Goal: Task Accomplishment & Management: Manage account settings

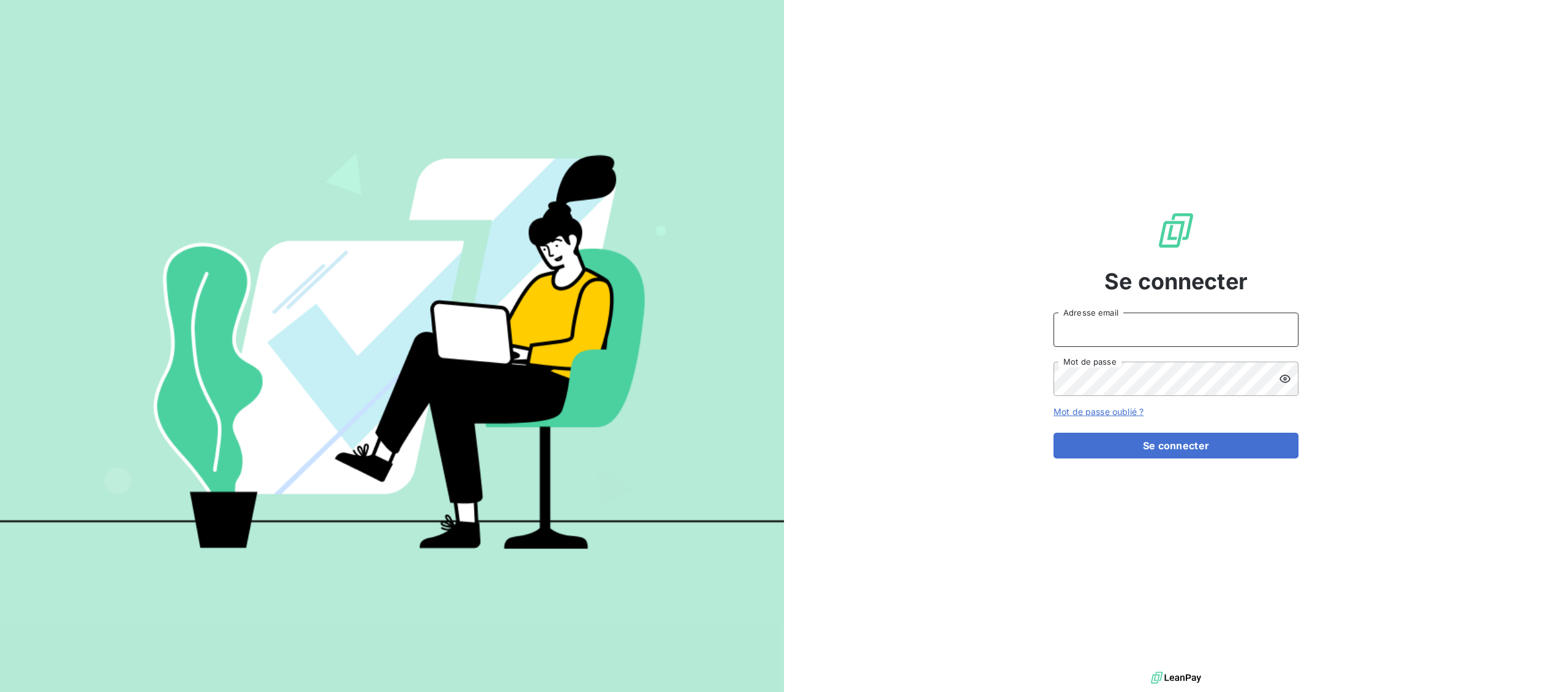
click at [1073, 326] on input "Adresse email" at bounding box center [1175, 330] width 245 height 34
type input "[EMAIL_ADDRESS][DOMAIN_NAME]"
click at [1150, 451] on button "Se connecter" at bounding box center [1175, 445] width 245 height 26
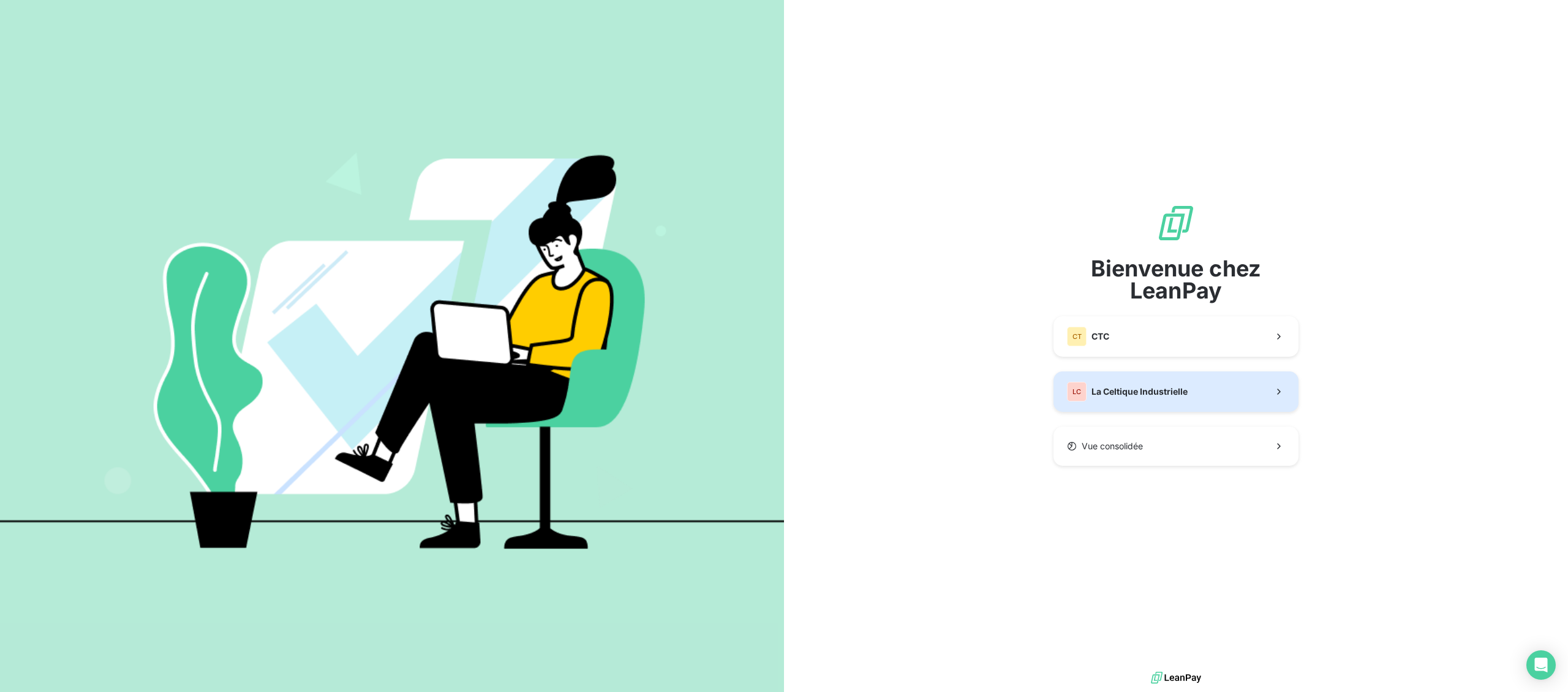
click at [1141, 390] on span "La Celtique Industrielle" at bounding box center [1139, 391] width 96 height 12
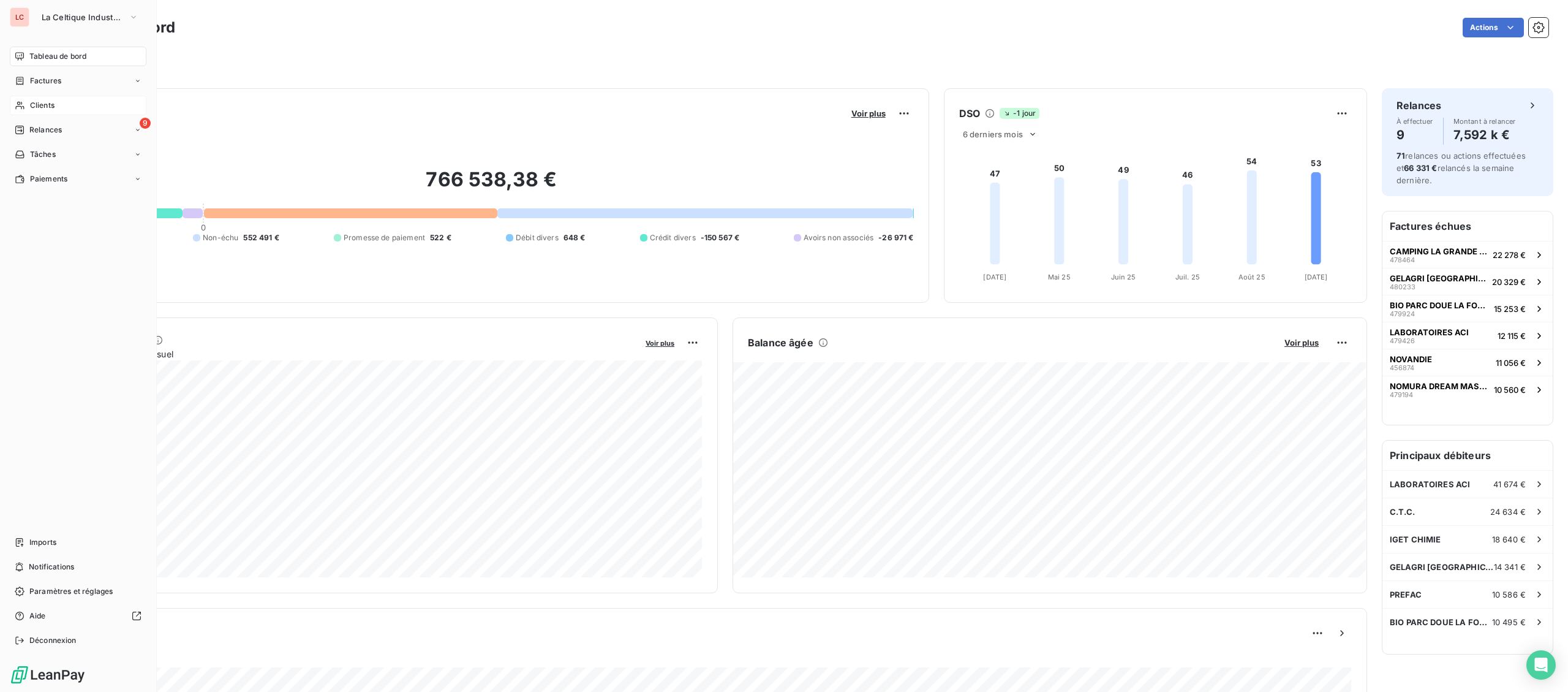
click at [46, 108] on span "Clients" at bounding box center [42, 106] width 24 height 11
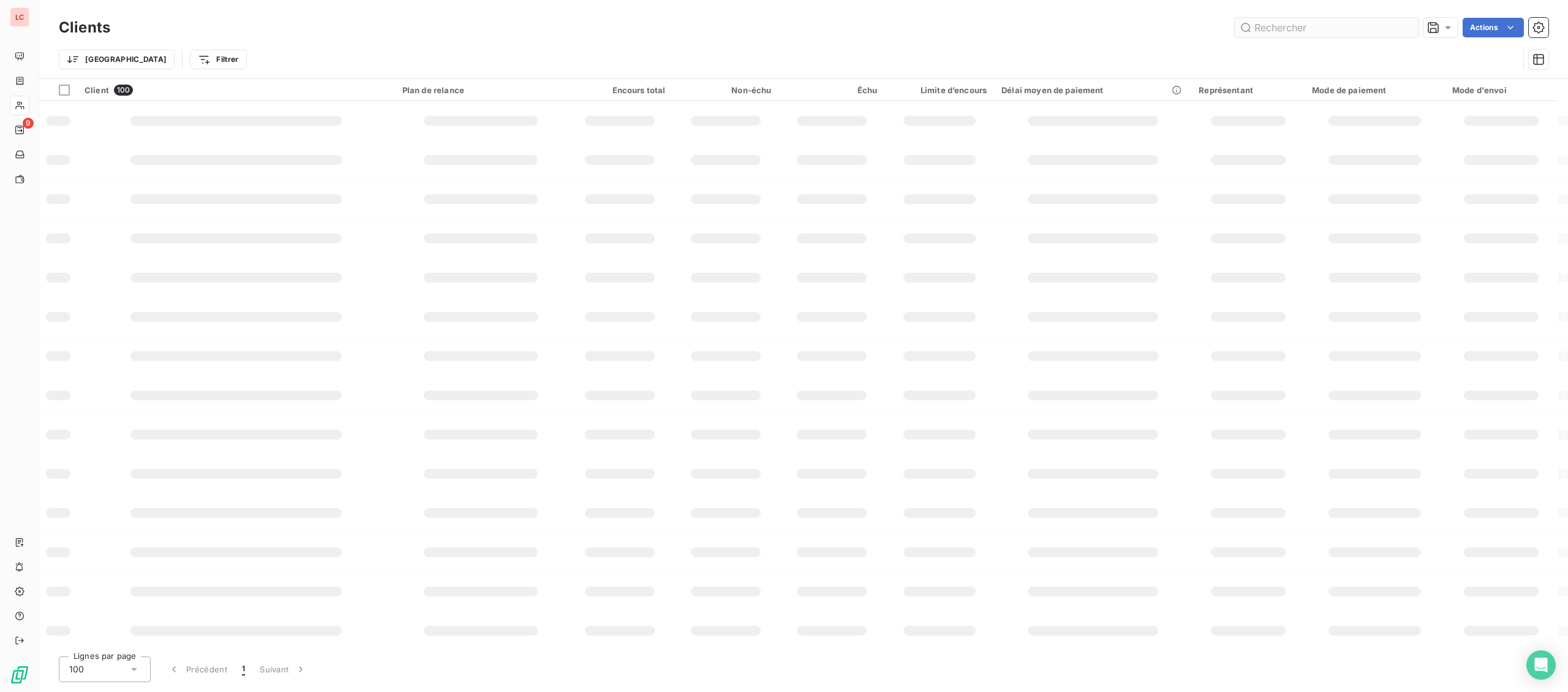
click at [1340, 32] on input "text" at bounding box center [1326, 28] width 184 height 20
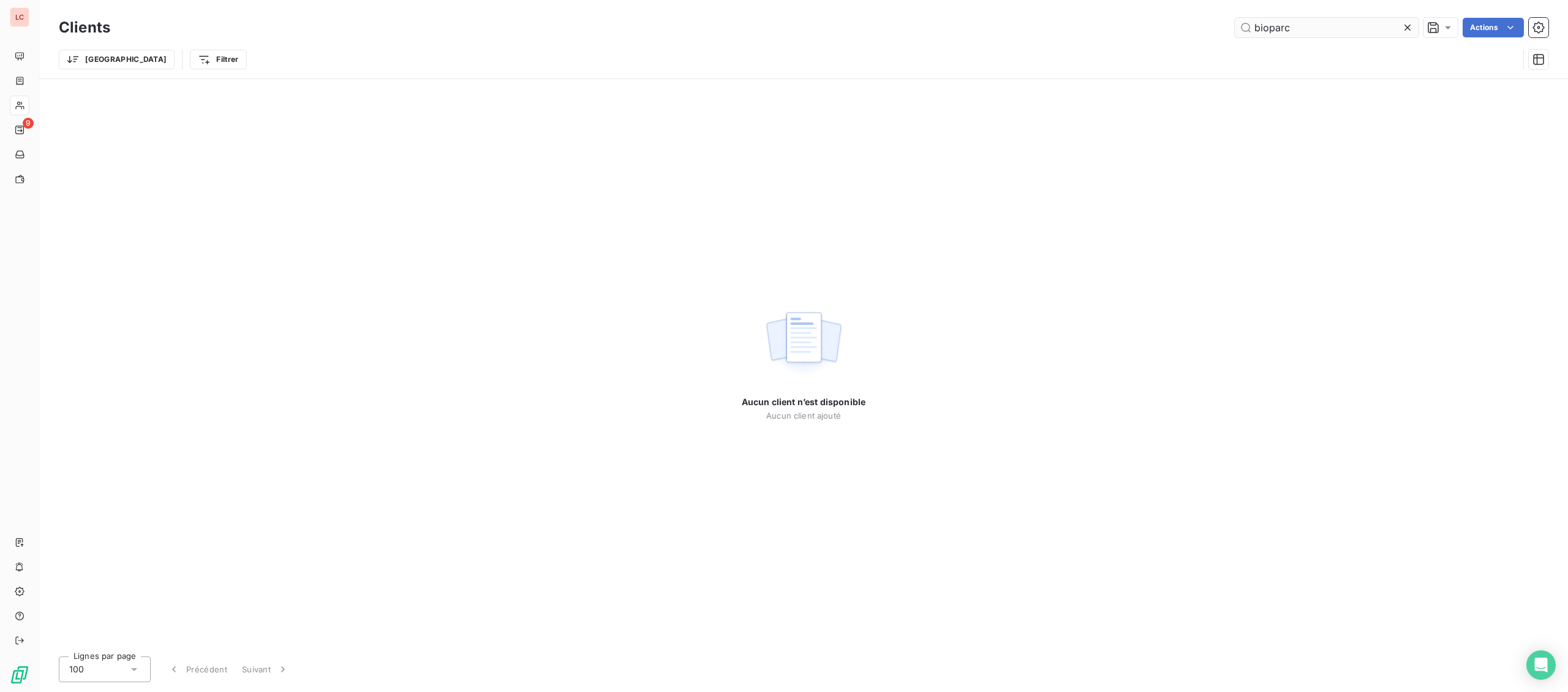
click at [1269, 25] on input "bioparc" at bounding box center [1326, 28] width 184 height 20
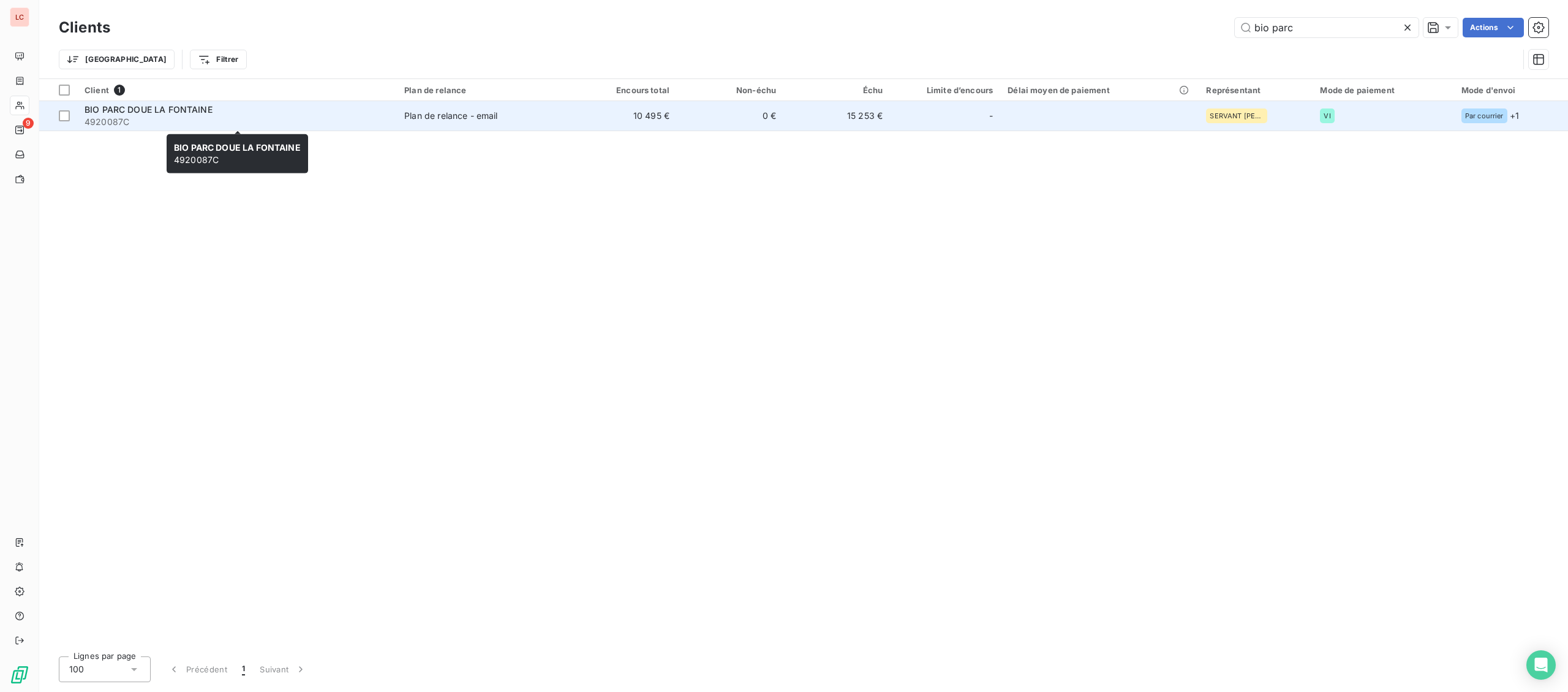
type input "bio parc"
click at [345, 112] on div "BIO PARC DOUE LA FONTAINE" at bounding box center [237, 109] width 305 height 12
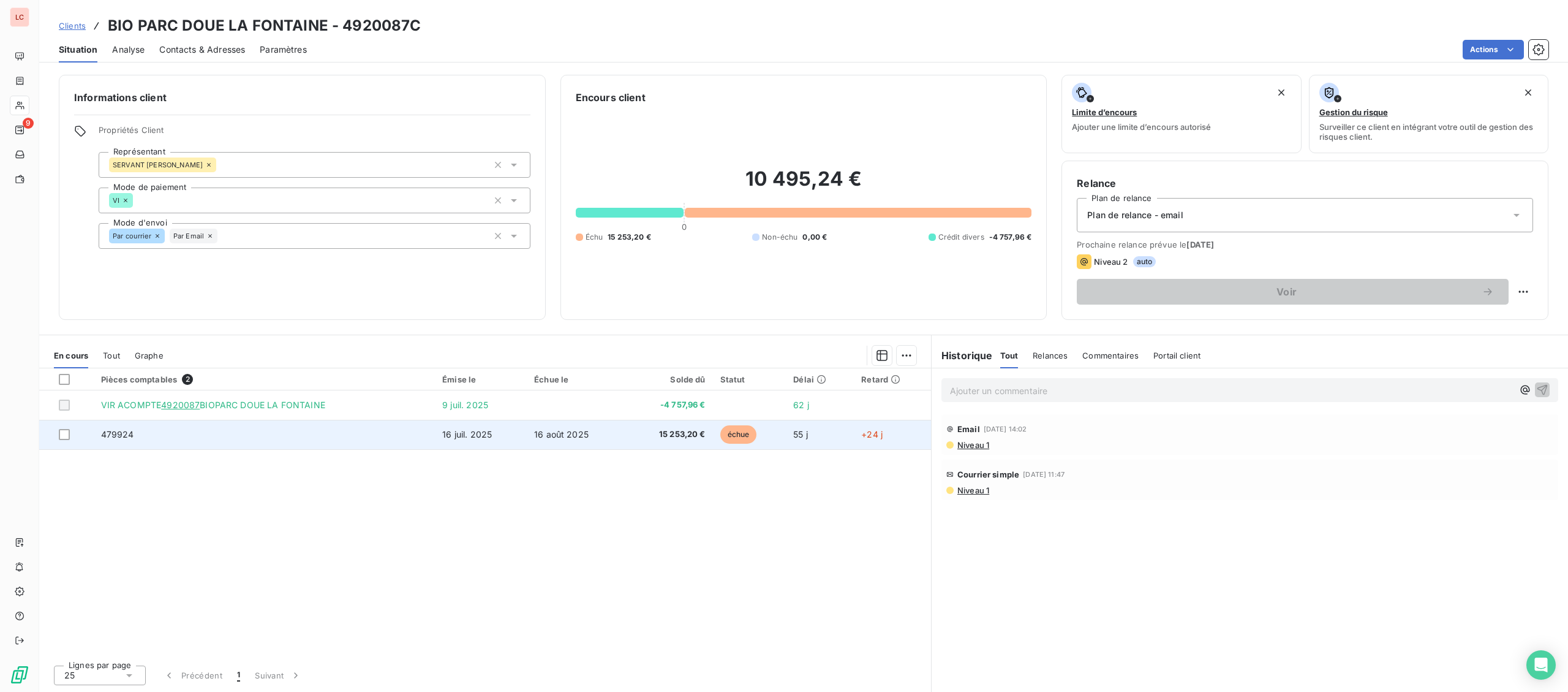
click at [470, 428] on td "16 juil. 2025" at bounding box center [480, 435] width 92 height 29
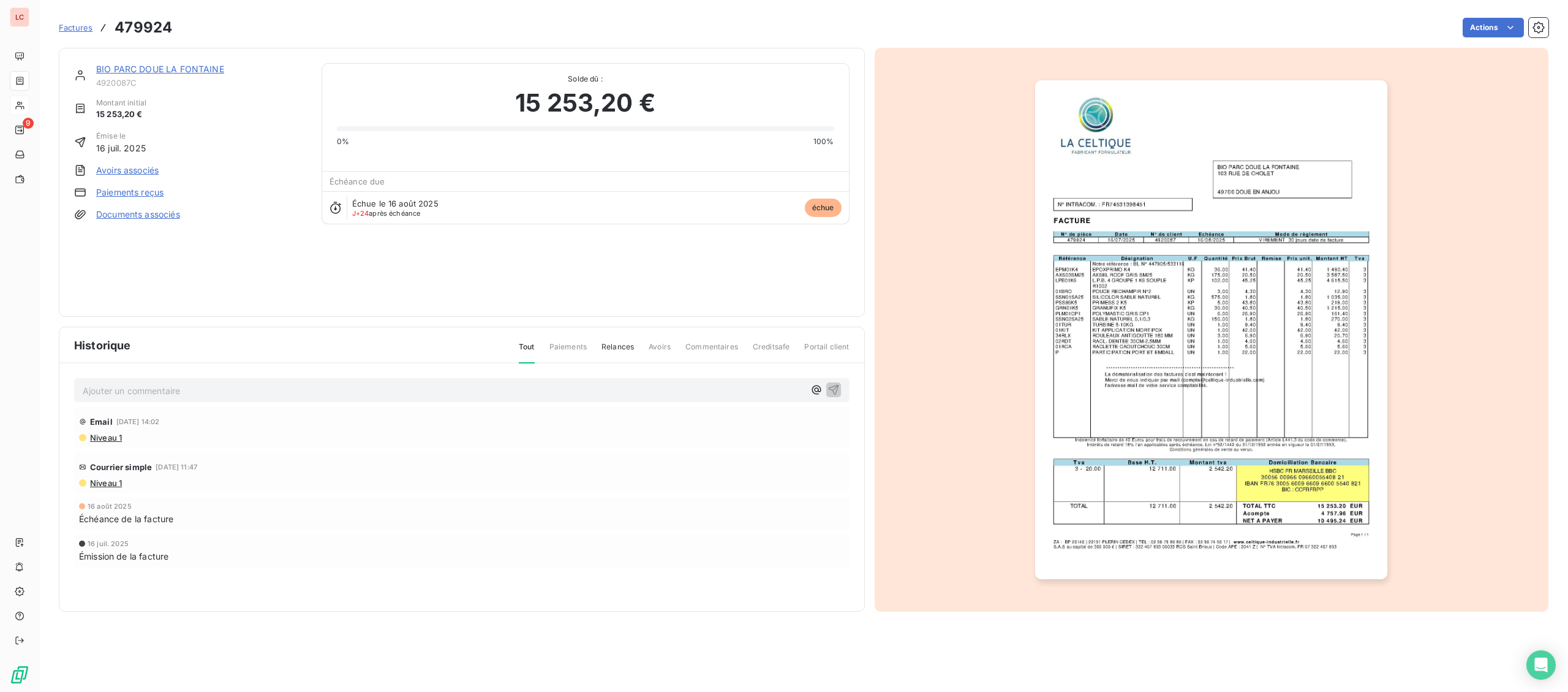
click at [164, 73] on link "BIO PARC DOUE LA FONTAINE" at bounding box center [159, 68] width 128 height 11
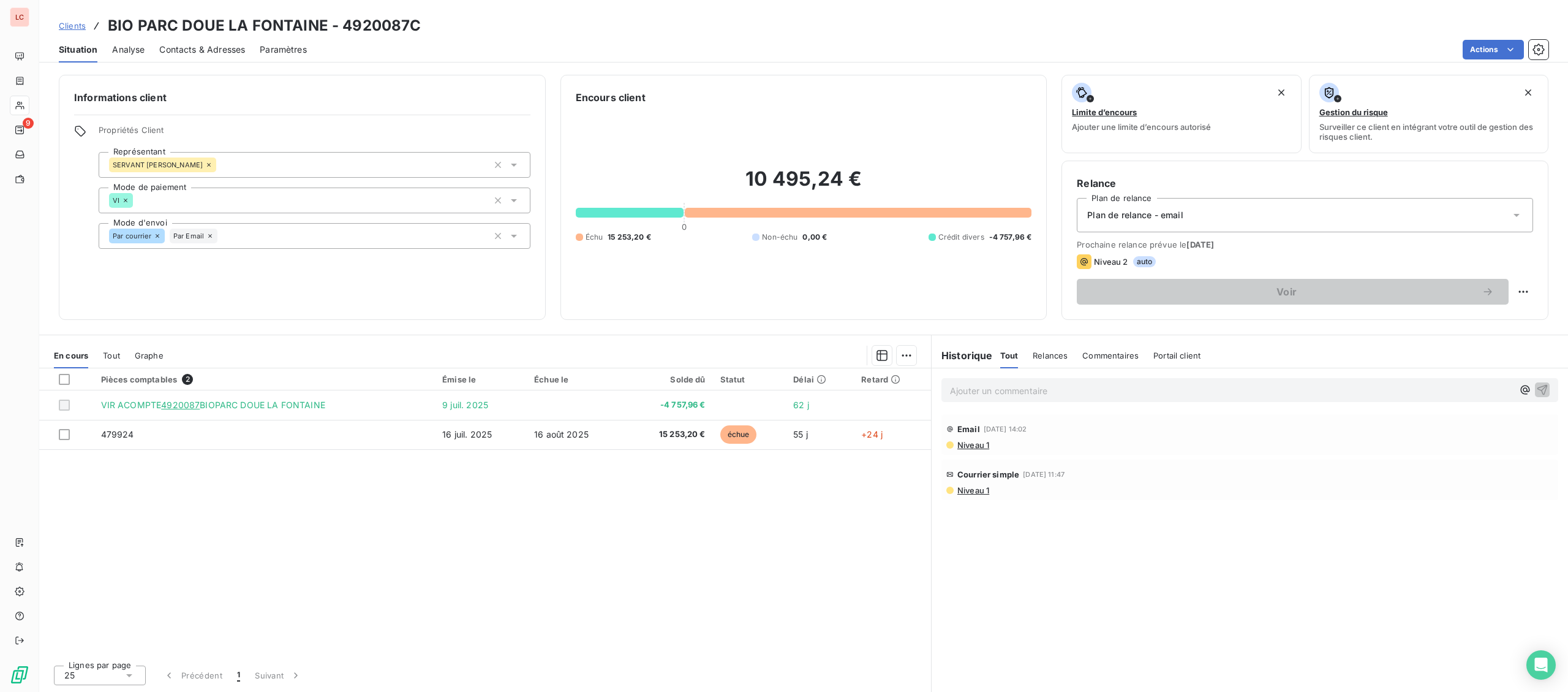
click at [1131, 392] on p "Ajouter un commentaire ﻿" at bounding box center [1231, 390] width 563 height 15
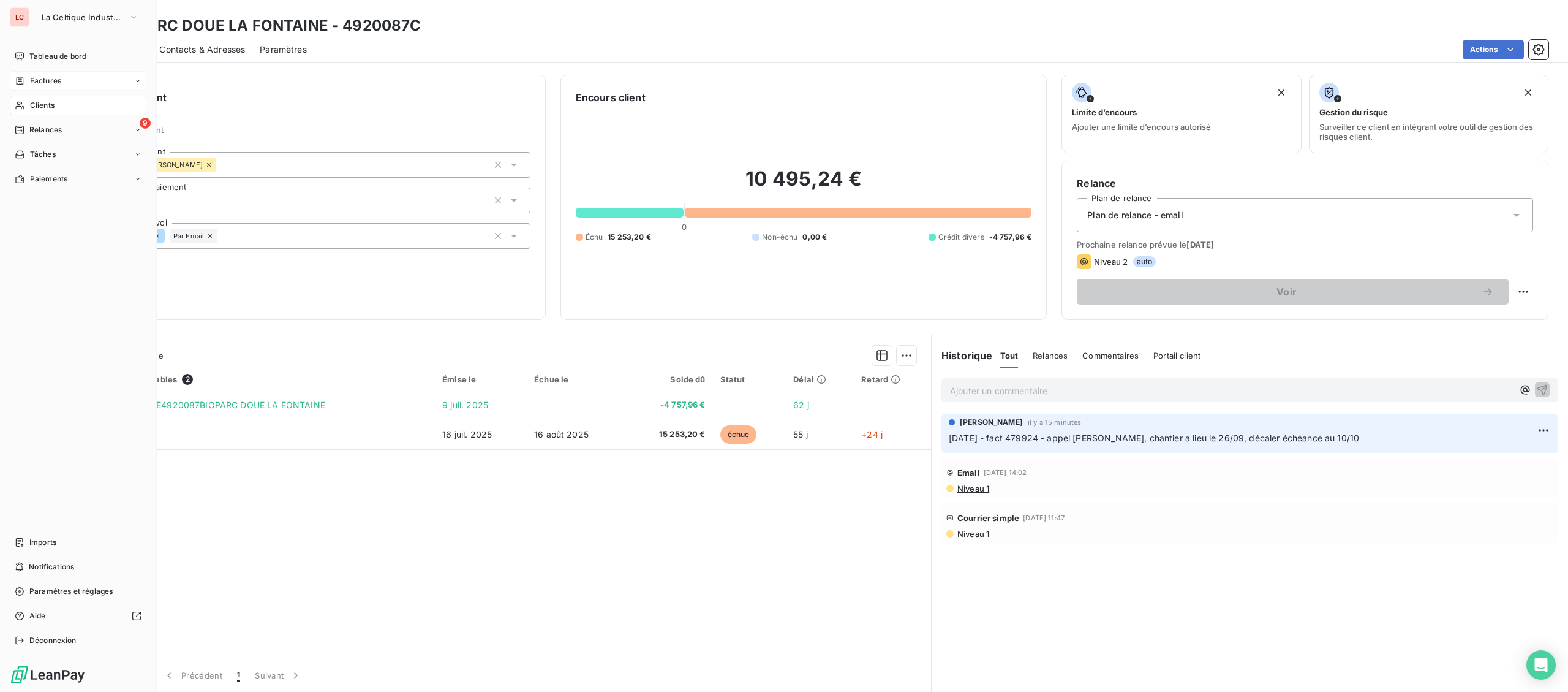
click at [54, 81] on span "Factures" at bounding box center [46, 81] width 31 height 11
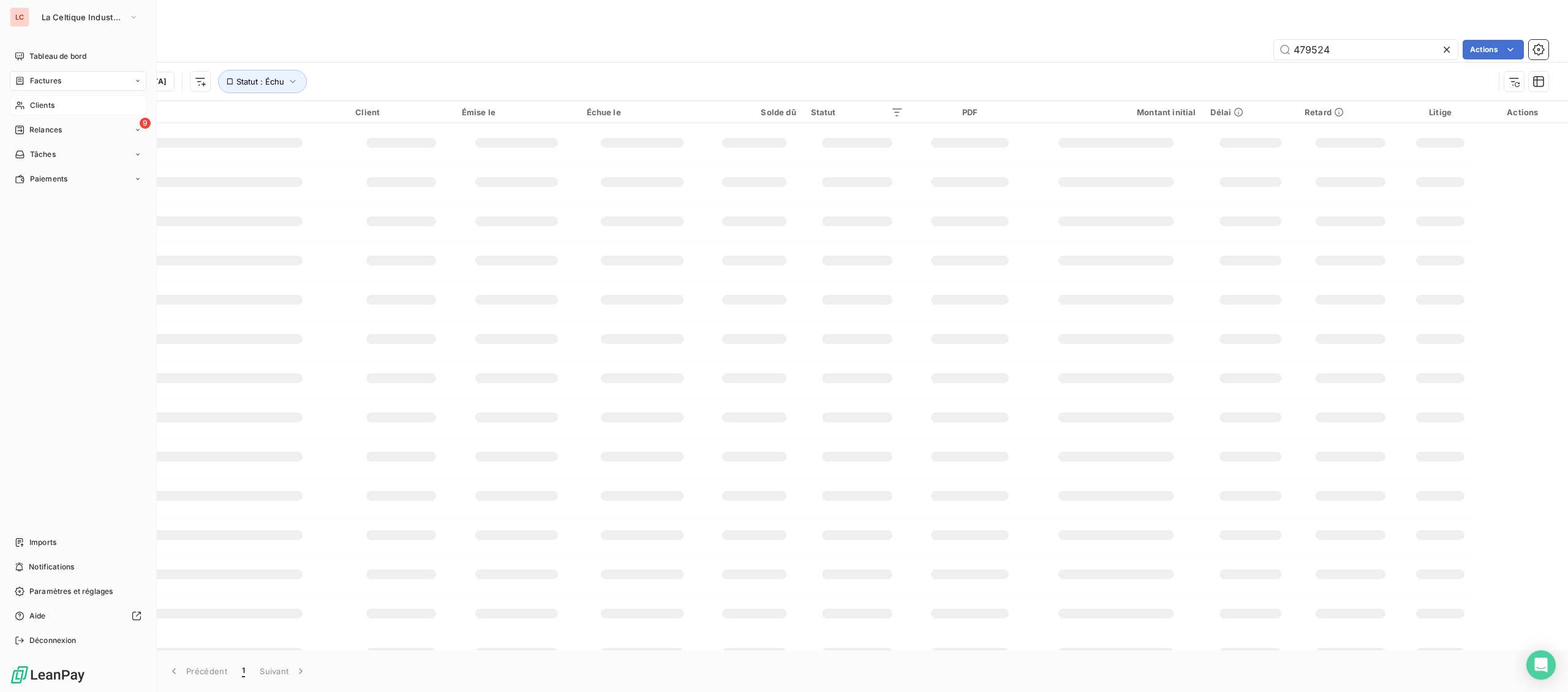
click at [33, 71] on div "Factures" at bounding box center [78, 81] width 137 height 20
click at [43, 100] on div "Factures" at bounding box center [85, 105] width 122 height 20
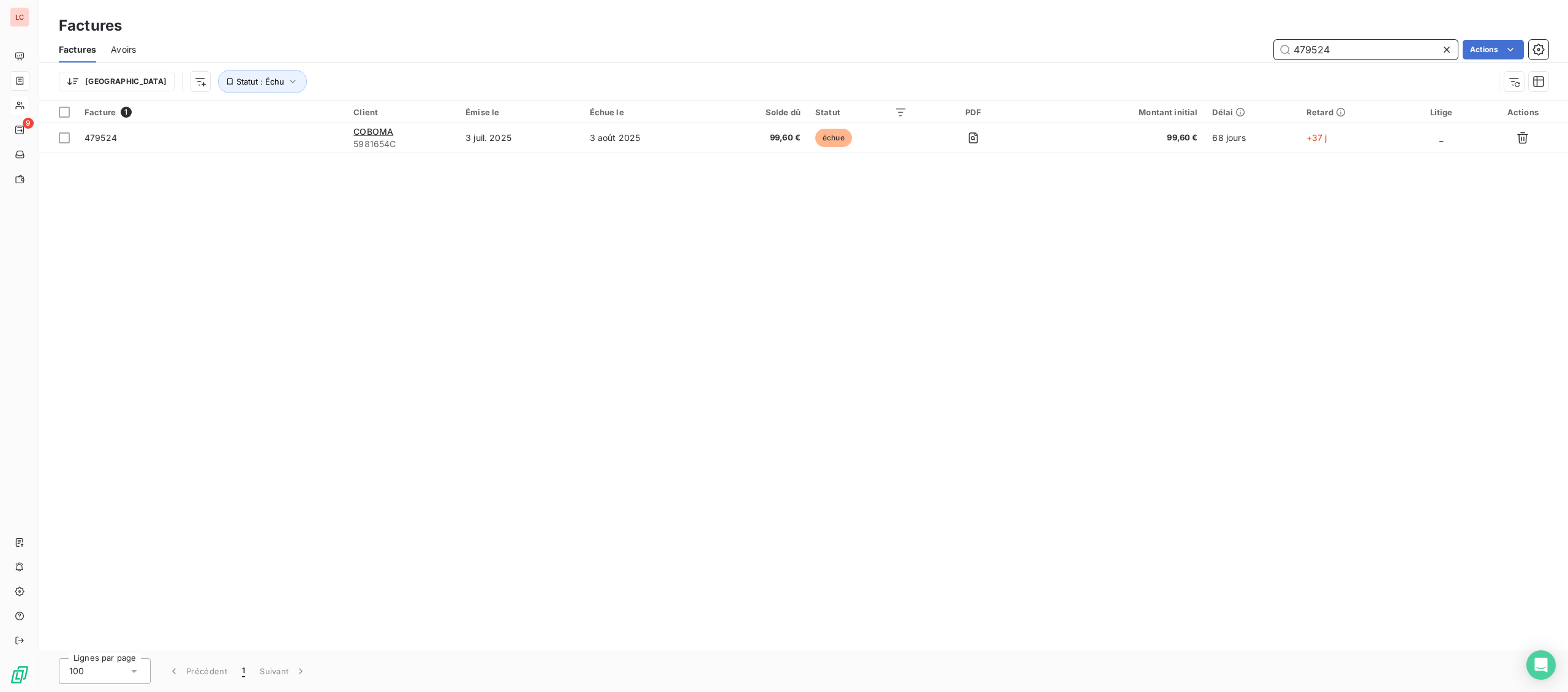
drag, startPoint x: 1338, startPoint y: 54, endPoint x: 1234, endPoint y: 55, distance: 104.0
click at [1273, 55] on input "479524" at bounding box center [1365, 50] width 184 height 20
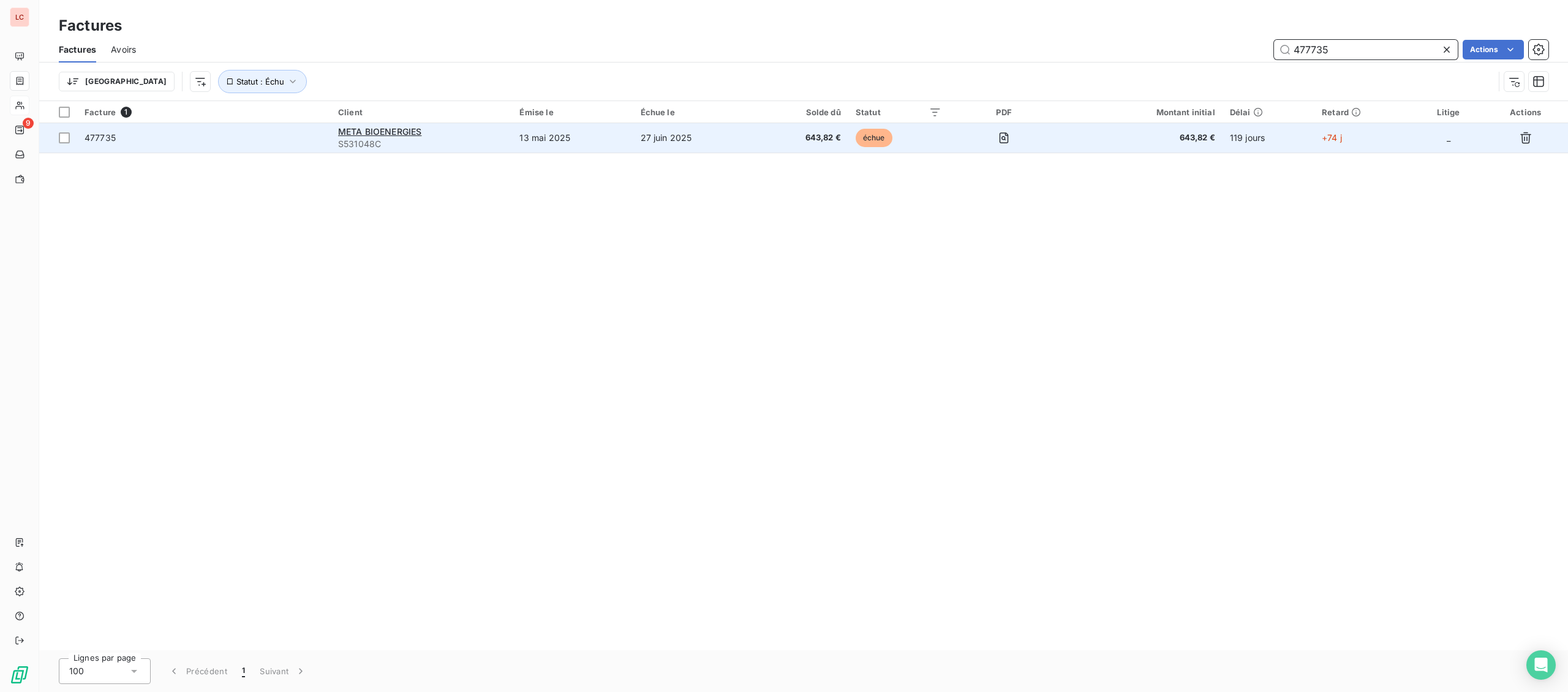
type input "477735"
click at [500, 150] on span "S531048C" at bounding box center [421, 143] width 167 height 12
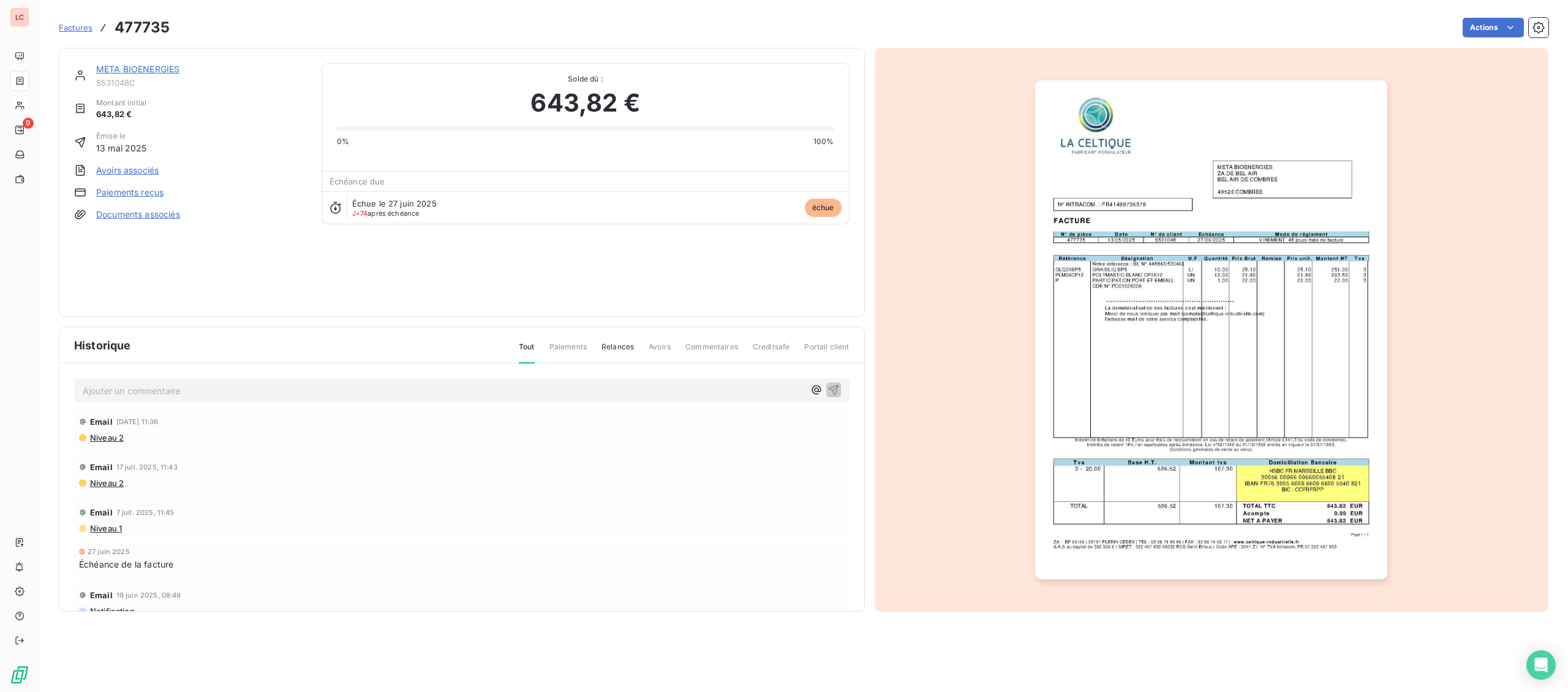
click at [166, 68] on link "META BIOENERGIES" at bounding box center [138, 68] width 83 height 11
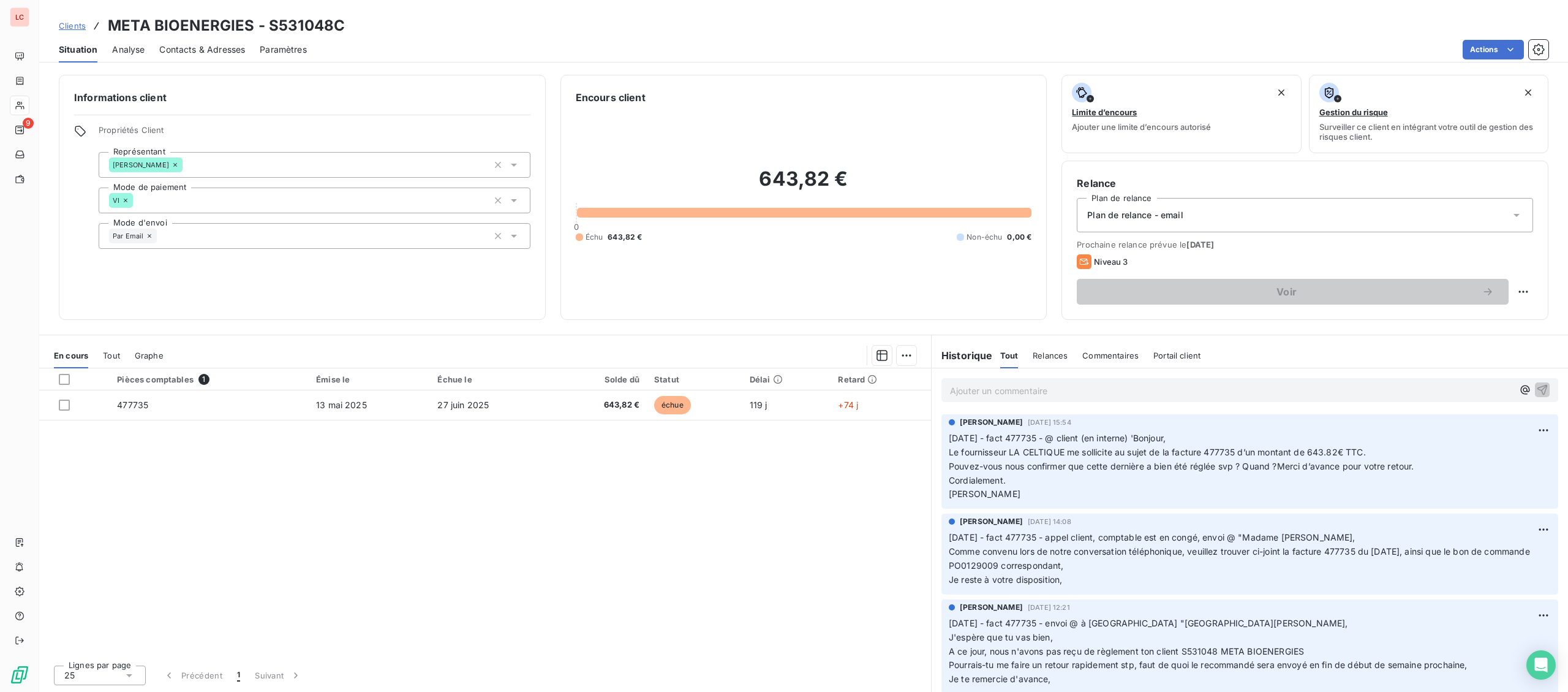
click at [992, 394] on p "Ajouter un commentaire ﻿" at bounding box center [1231, 390] width 563 height 15
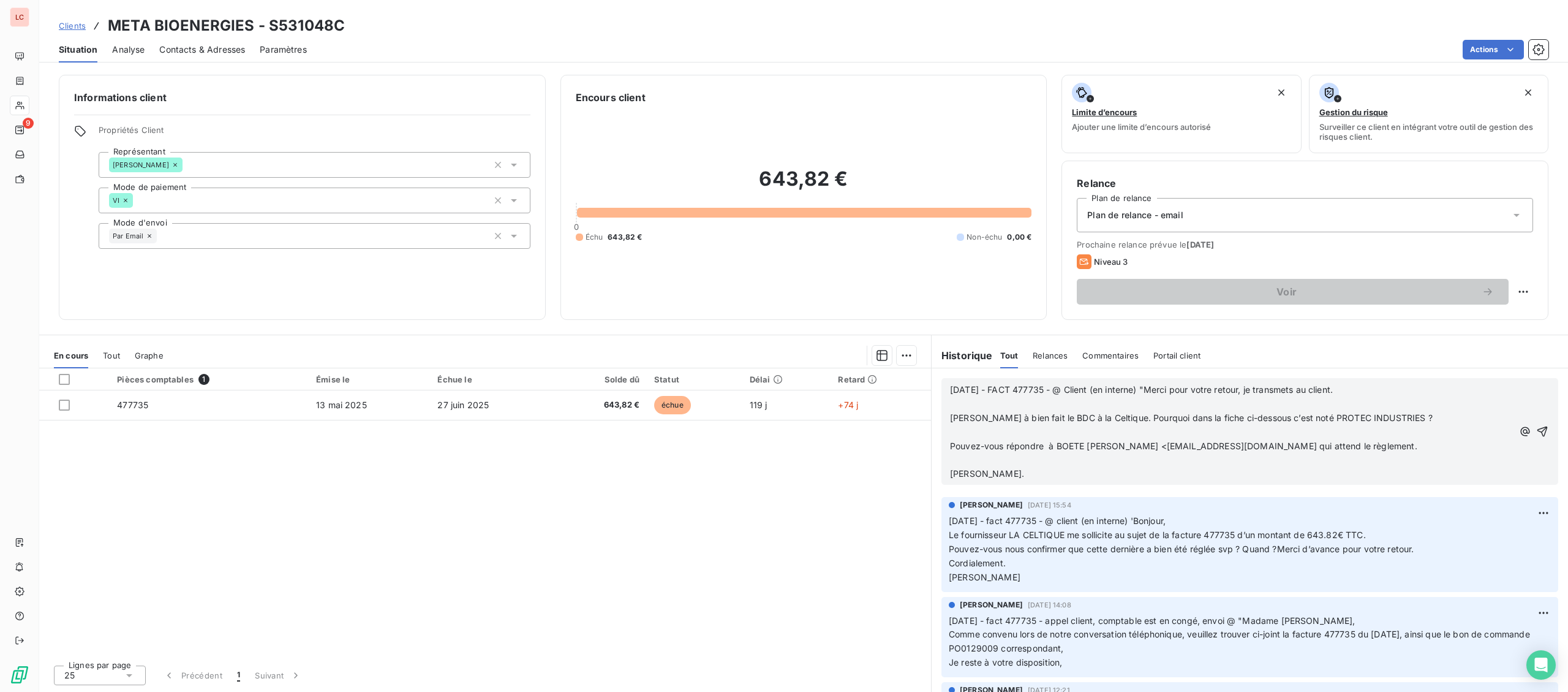
click at [1029, 405] on p "﻿" at bounding box center [1231, 404] width 563 height 14
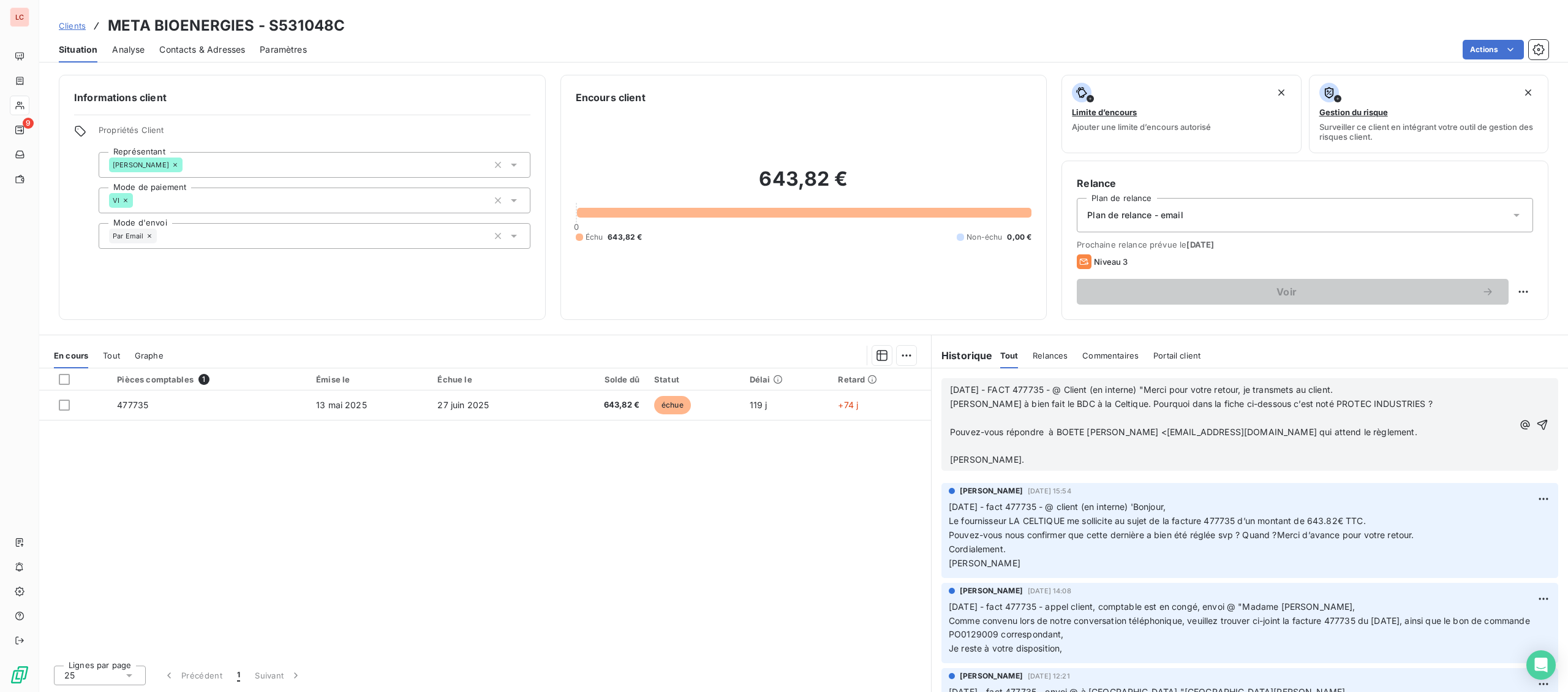
click at [1005, 430] on span "Pouvez-vous répondre à BOETE [PERSON_NAME] <[EMAIL_ADDRESS][DOMAIN_NAME] qui at…" at bounding box center [1183, 431] width 467 height 11
click at [1007, 421] on p "﻿" at bounding box center [1231, 418] width 563 height 14
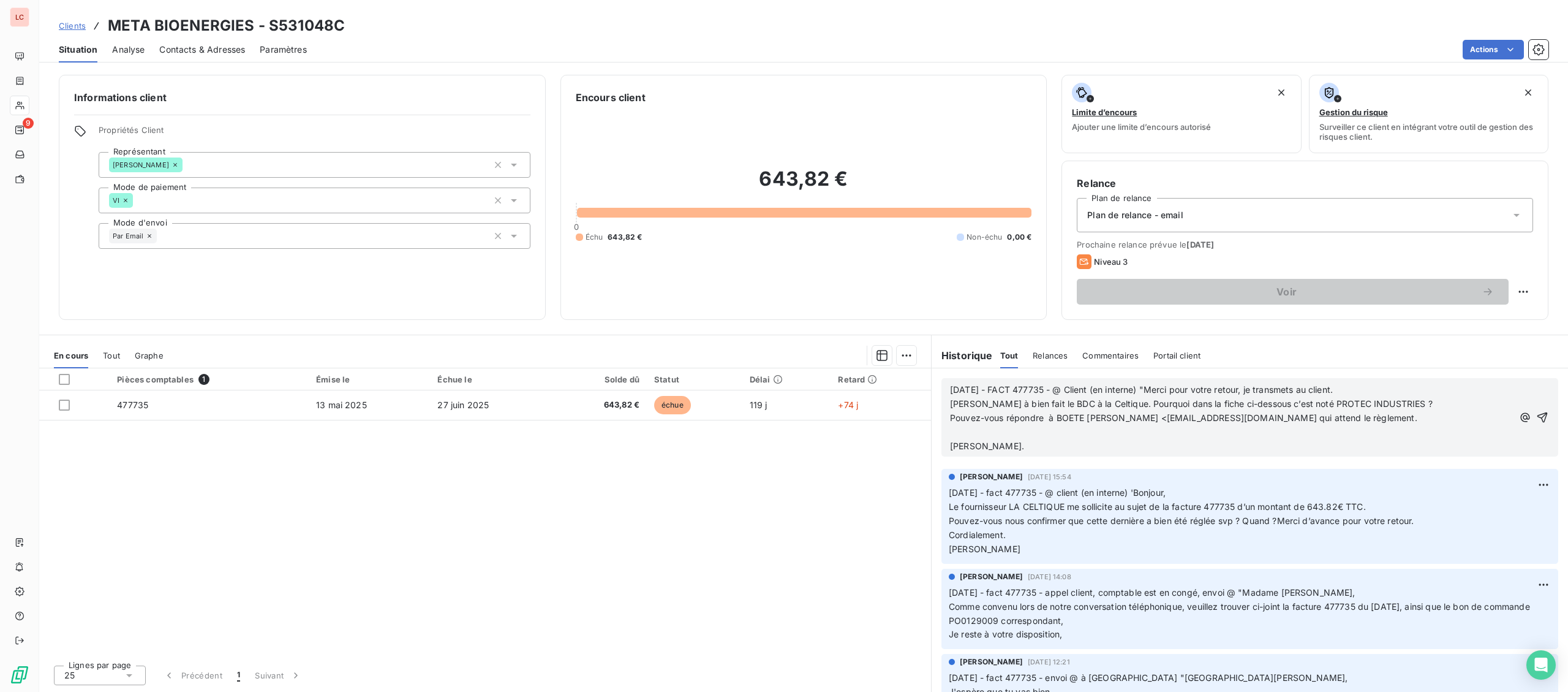
click at [999, 435] on p "﻿" at bounding box center [1231, 431] width 563 height 14
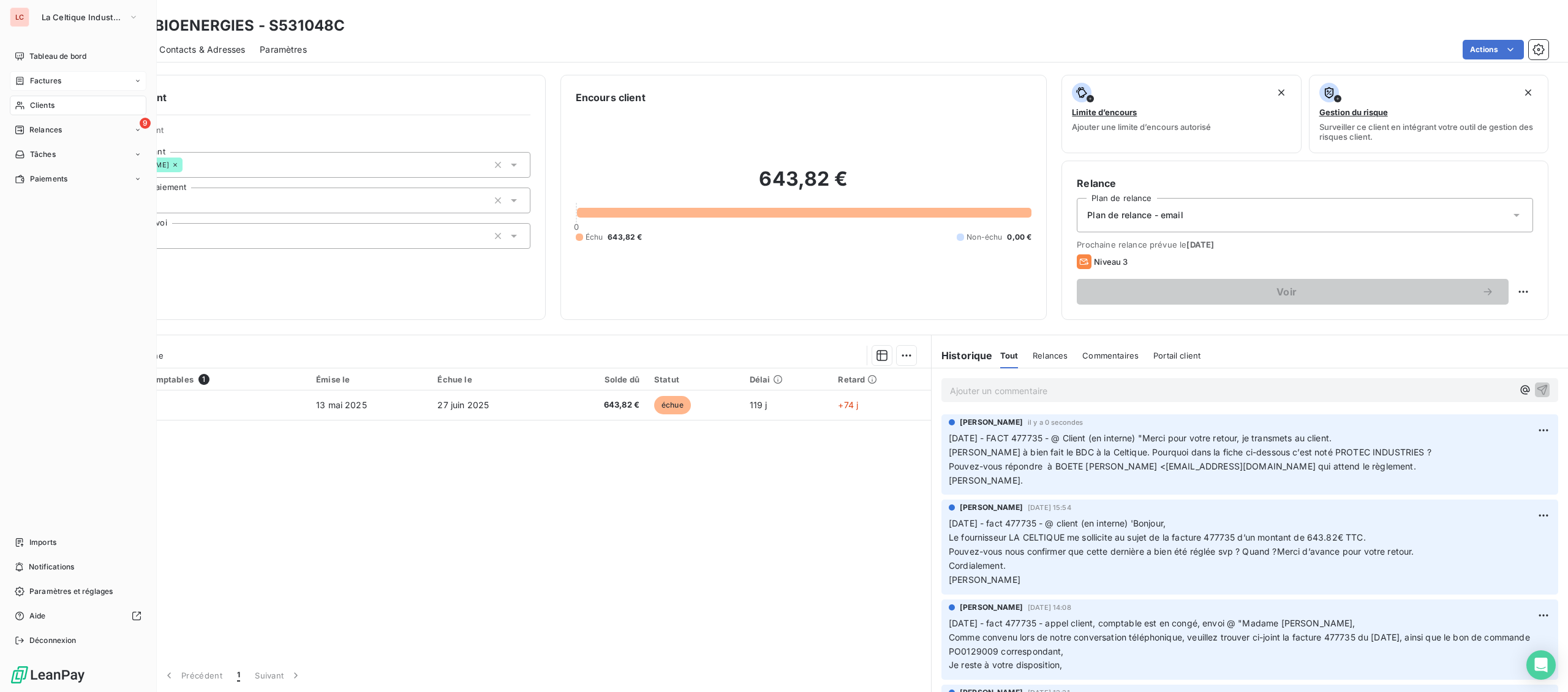
click at [28, 103] on div "Clients" at bounding box center [78, 105] width 137 height 20
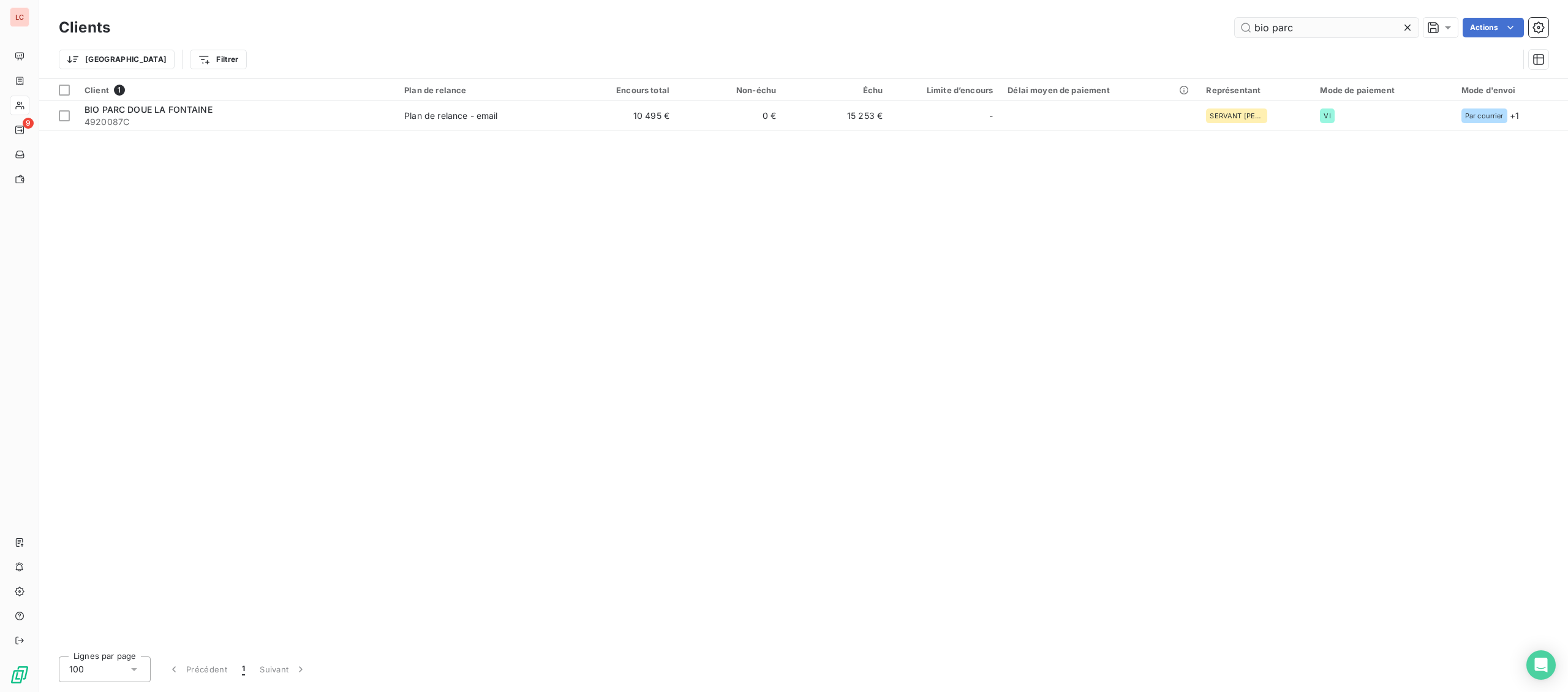
drag, startPoint x: 1328, startPoint y: 28, endPoint x: 1184, endPoint y: 33, distance: 144.1
click at [1234, 33] on input "bio parc" at bounding box center [1326, 28] width 184 height 20
type input "BOUILLON"
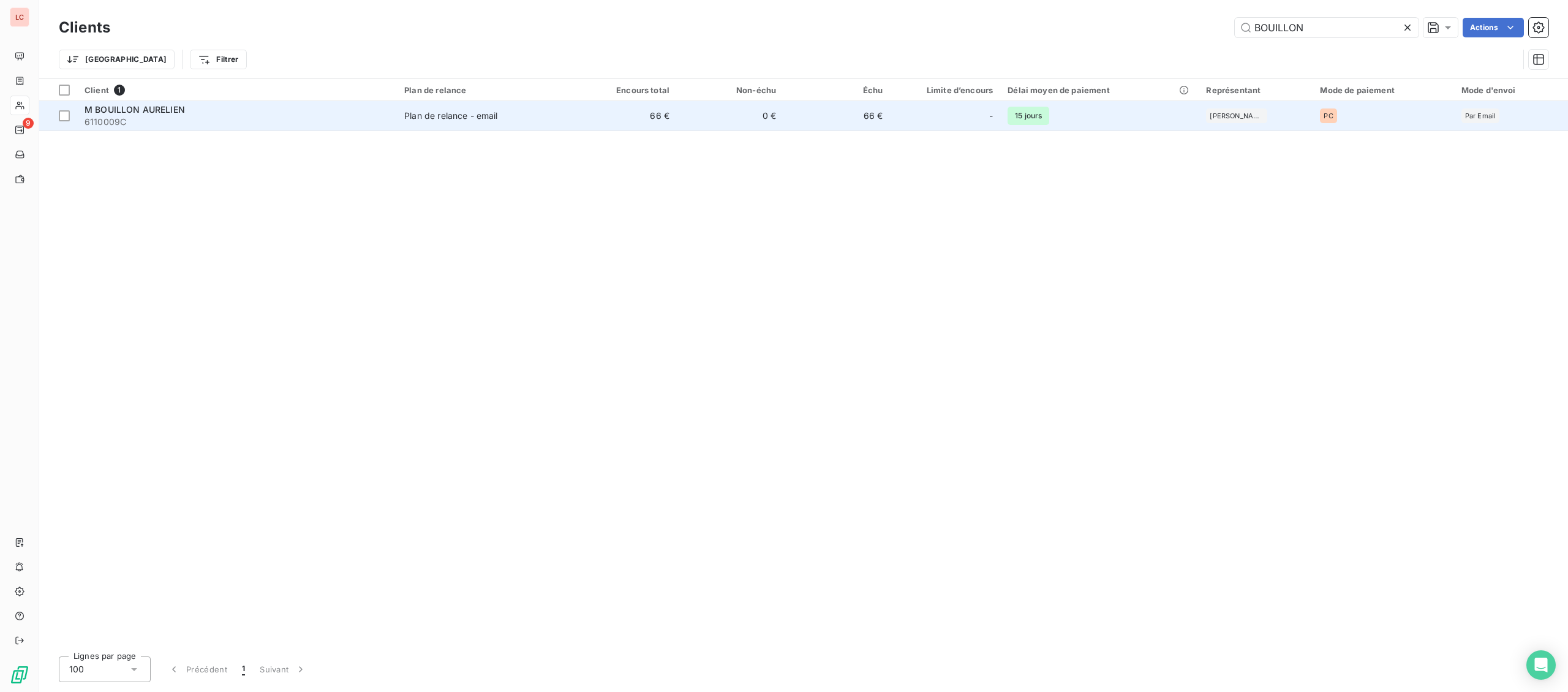
click at [155, 120] on span "6110009C" at bounding box center [237, 121] width 305 height 12
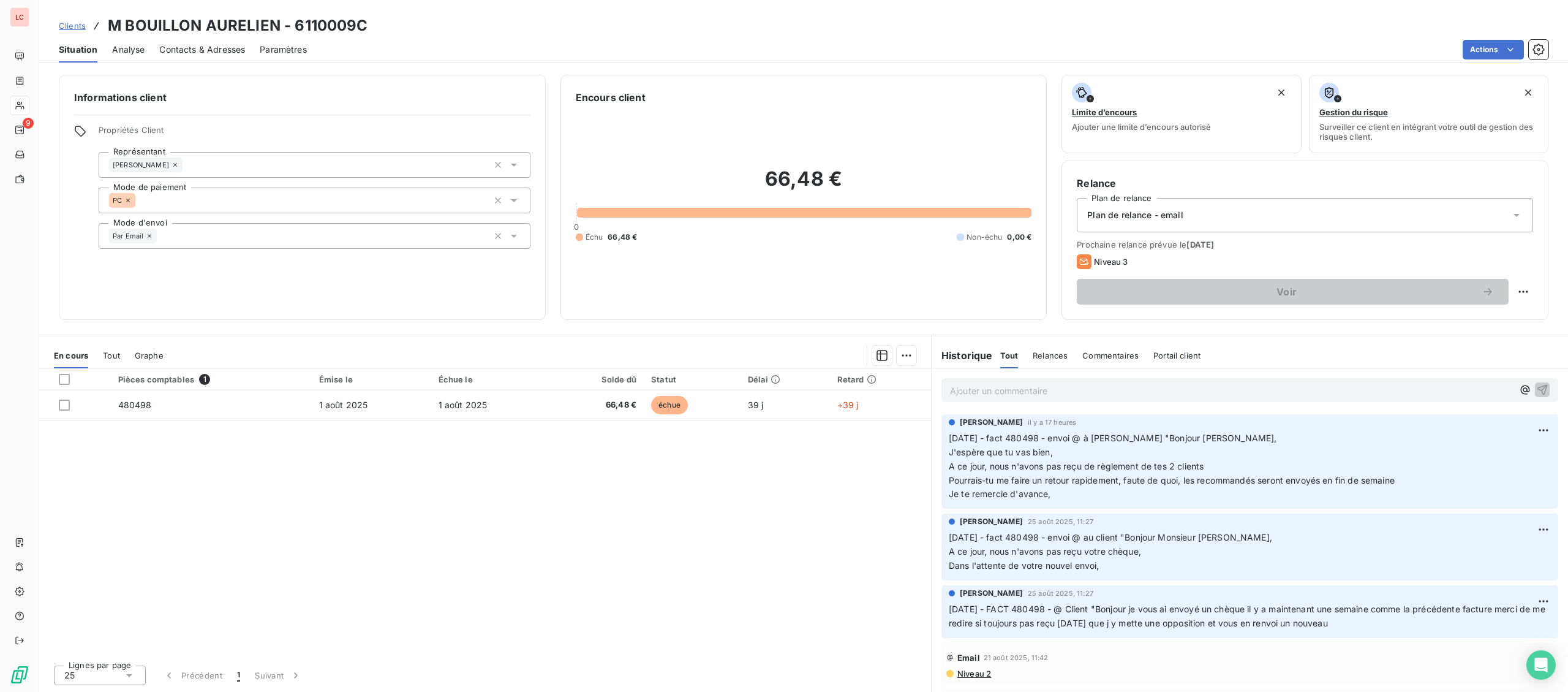
click at [990, 396] on p "Ajouter un commentaire ﻿" at bounding box center [1231, 390] width 563 height 15
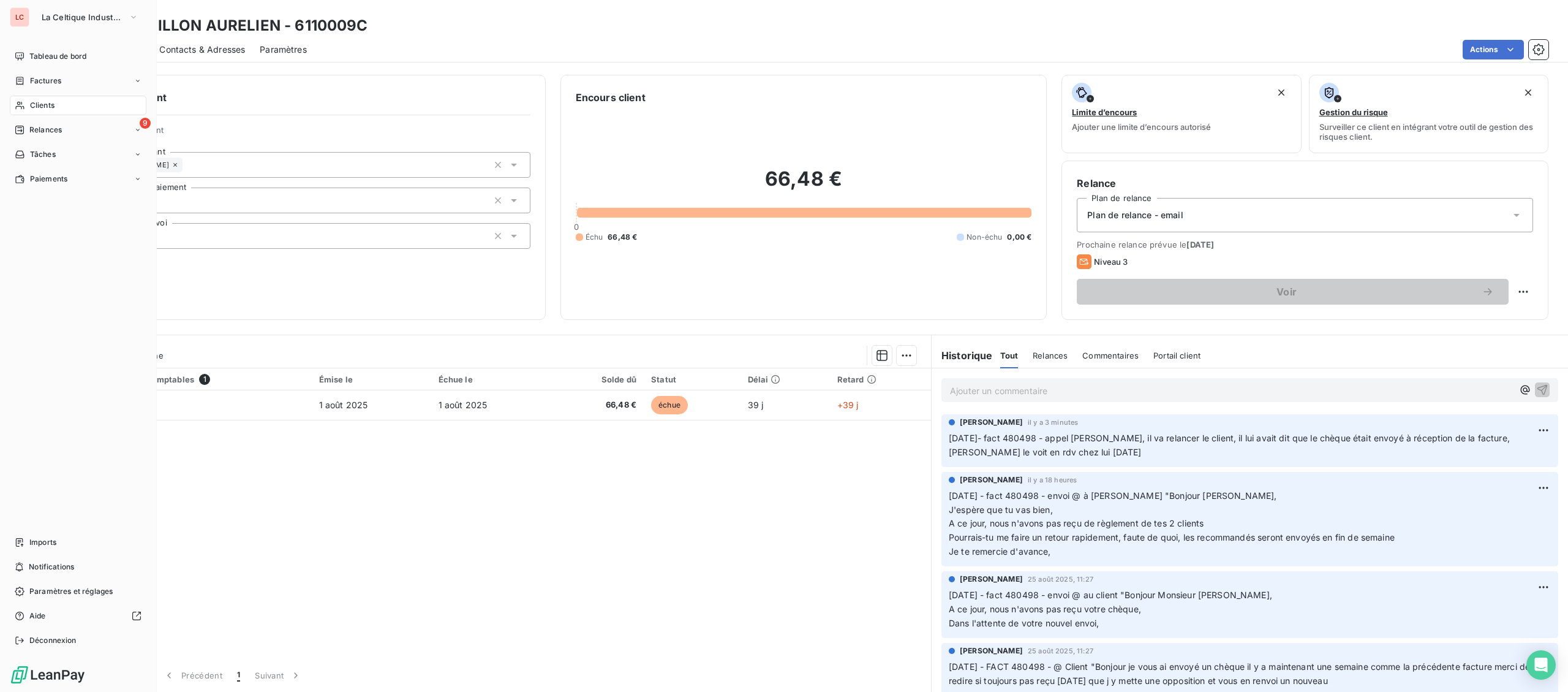
click at [24, 81] on icon at bounding box center [20, 81] width 11 height 10
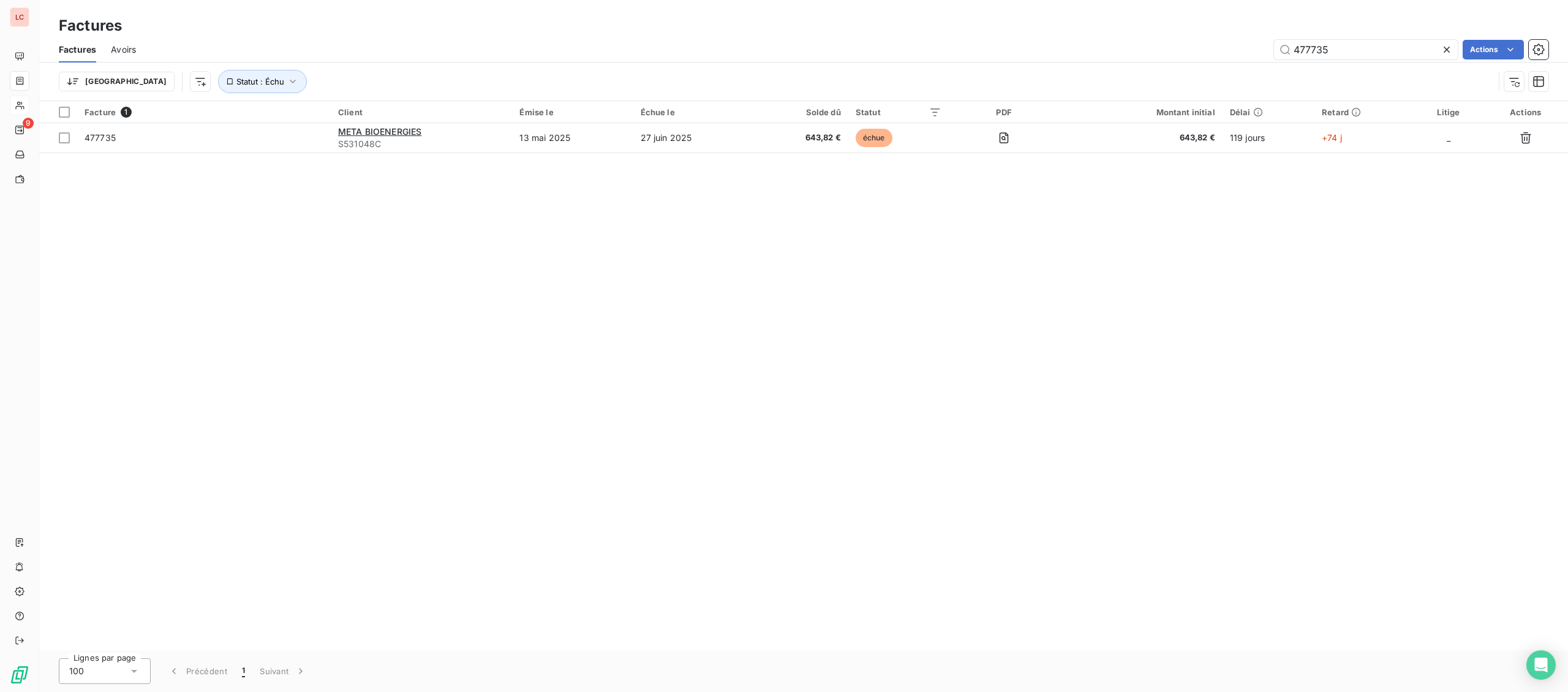
drag, startPoint x: 1293, startPoint y: 49, endPoint x: 836, endPoint y: 99, distance: 459.7
click at [1273, 59] on input "477735" at bounding box center [1365, 50] width 184 height 20
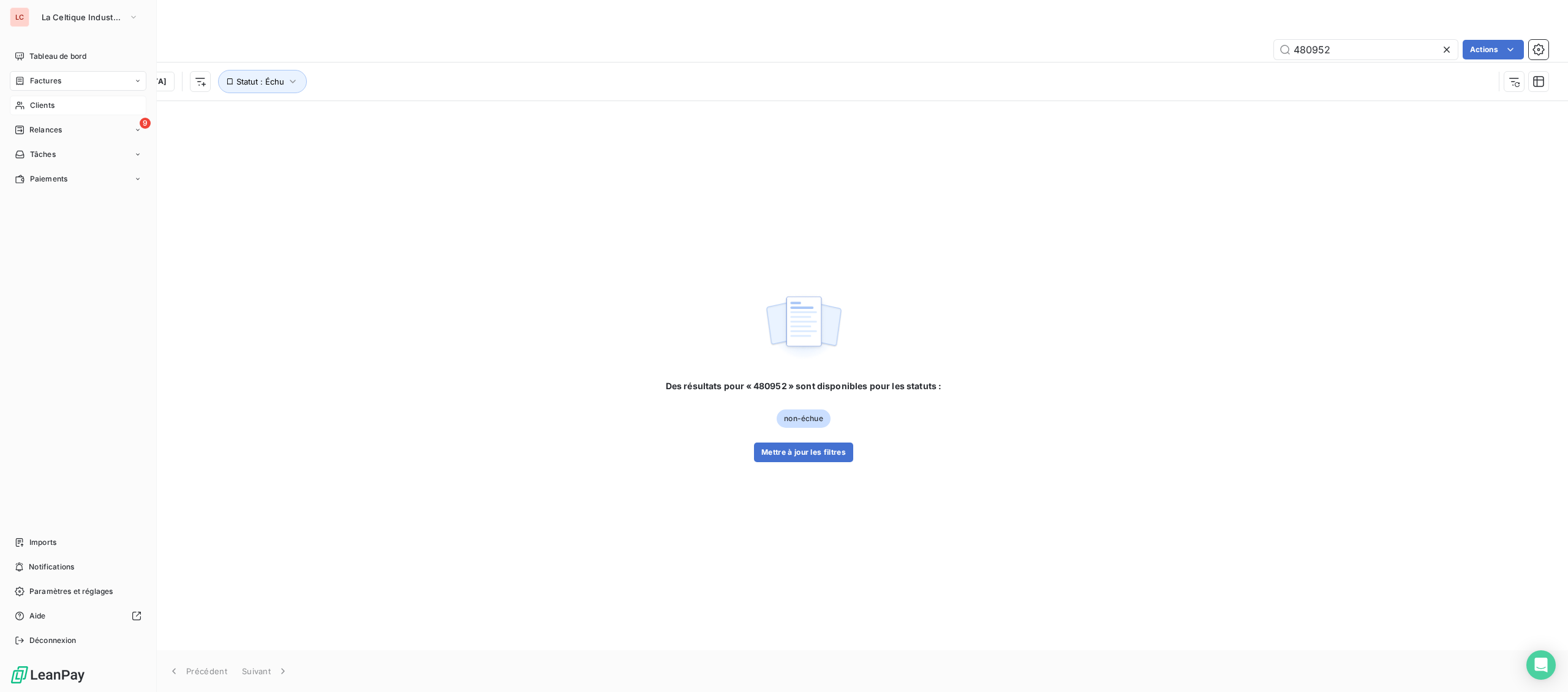
click at [28, 81] on div "Factures" at bounding box center [37, 81] width 46 height 11
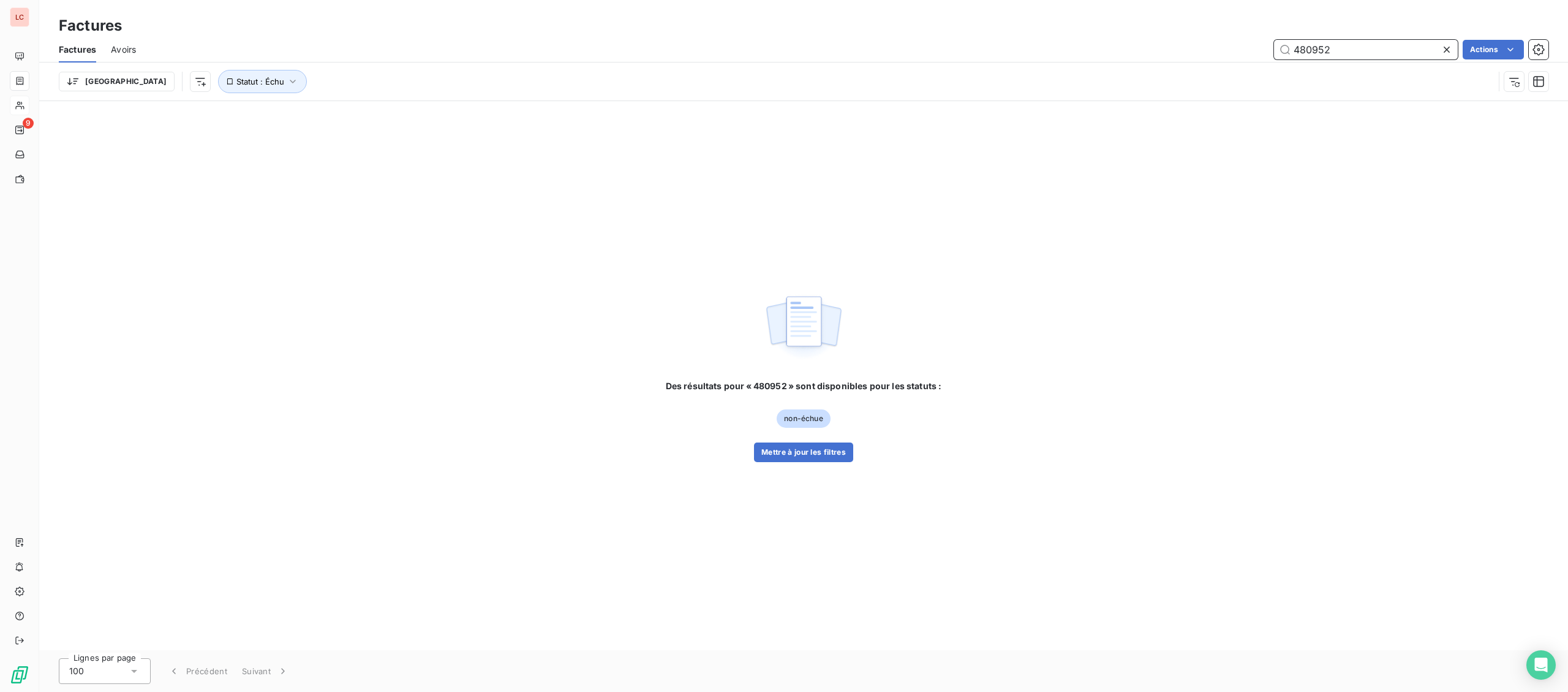
click at [1356, 55] on input "480952" at bounding box center [1365, 50] width 184 height 20
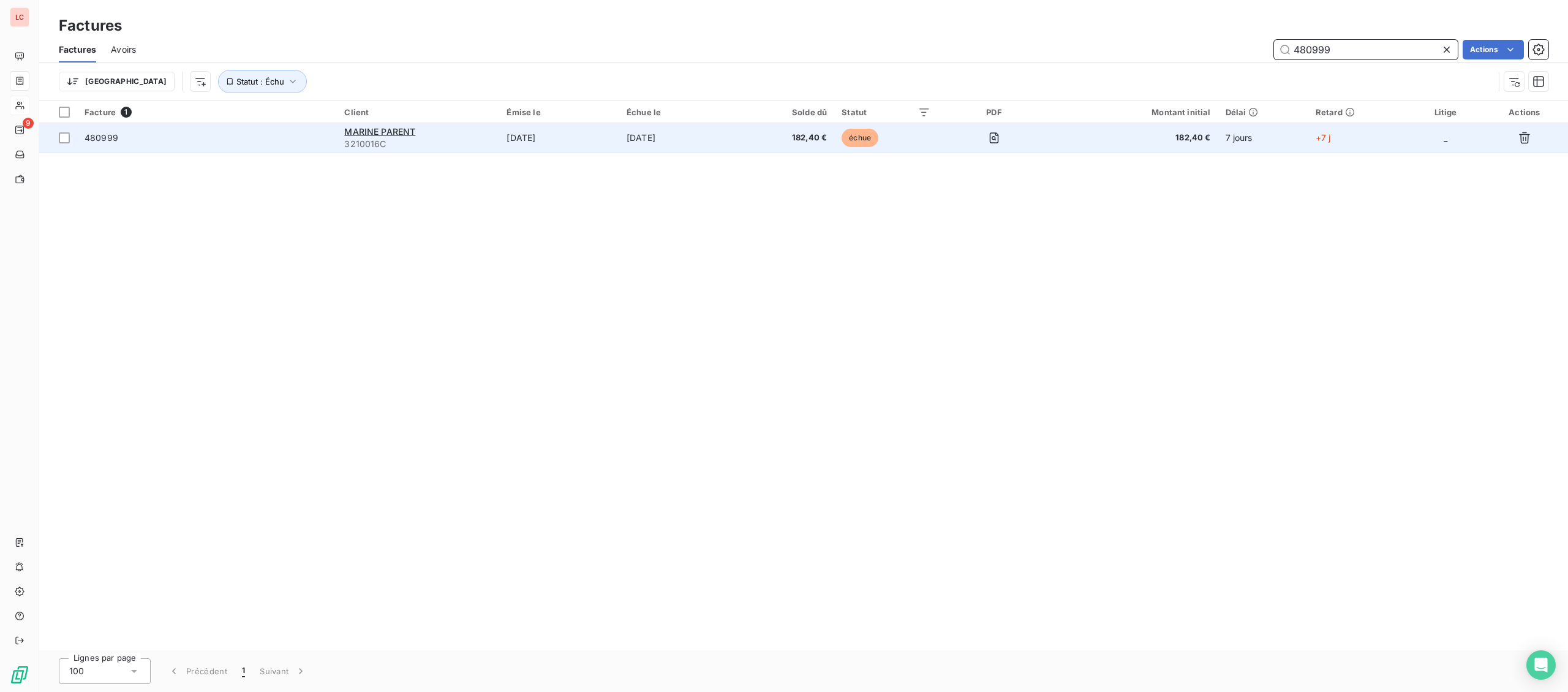
type input "480999"
click at [313, 142] on span "480999" at bounding box center [207, 138] width 245 height 12
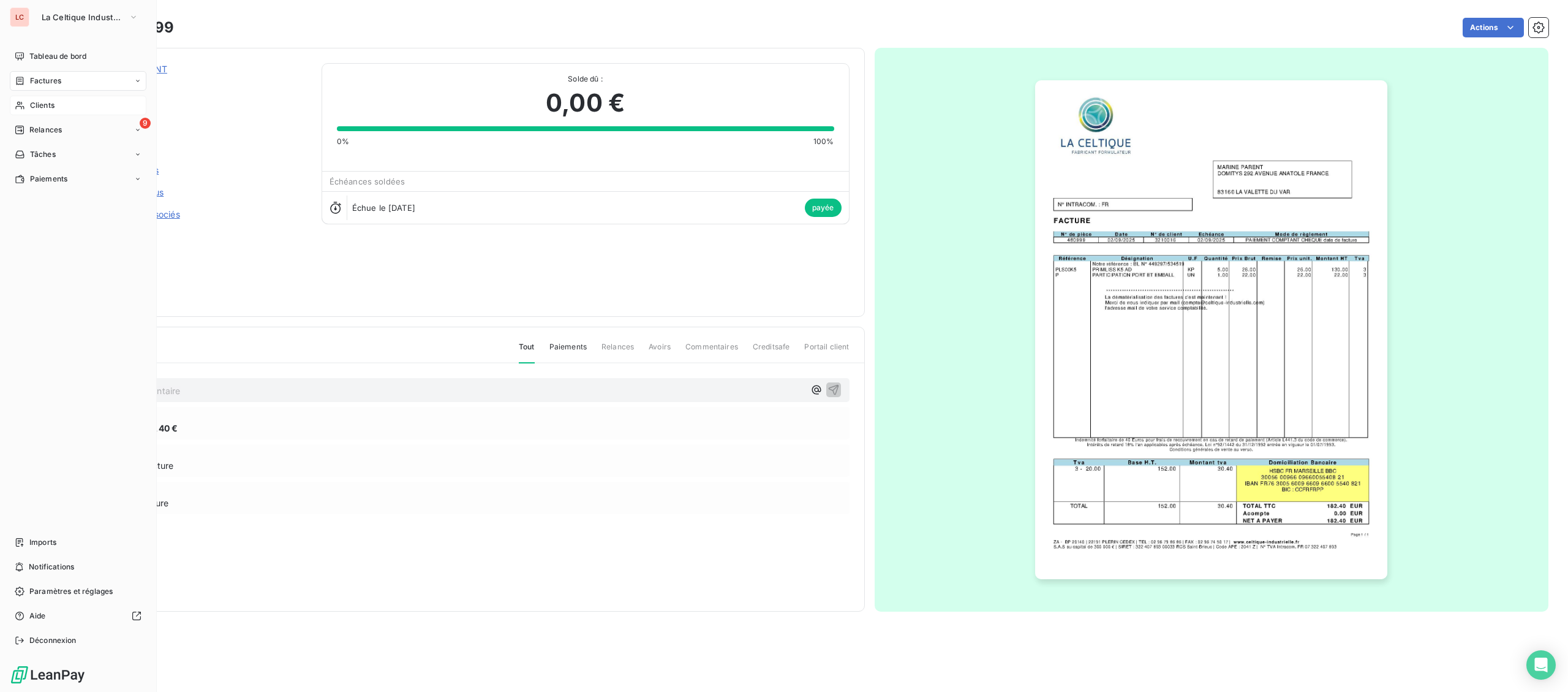
click at [25, 107] on div "Clients" at bounding box center [78, 105] width 137 height 20
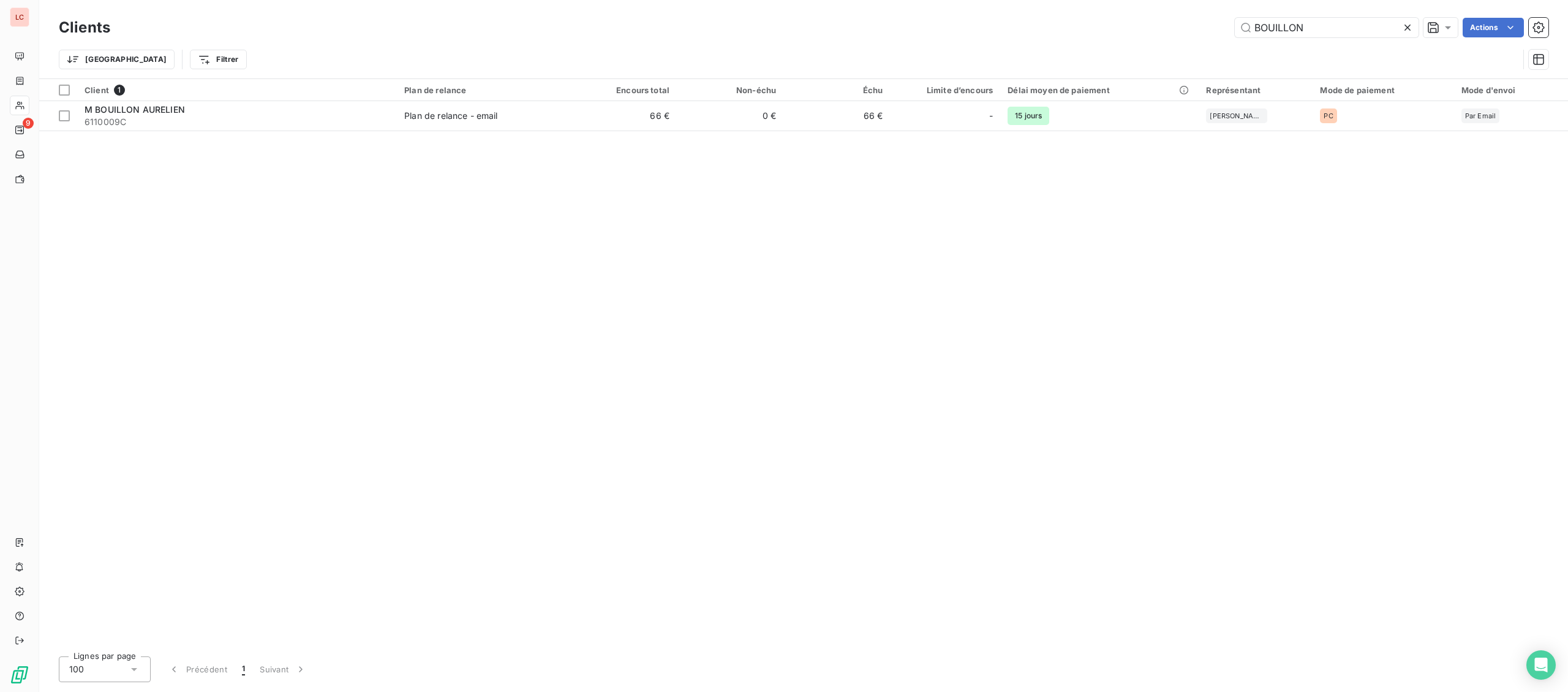
drag, startPoint x: 1337, startPoint y: 16, endPoint x: 1015, endPoint y: 33, distance: 322.4
click at [1015, 33] on div "Clients BOUILLON Actions" at bounding box center [803, 28] width 1489 height 26
drag, startPoint x: 1360, startPoint y: 28, endPoint x: 1234, endPoint y: 36, distance: 126.3
click at [1234, 36] on input "BOUILLON" at bounding box center [1326, 28] width 184 height 20
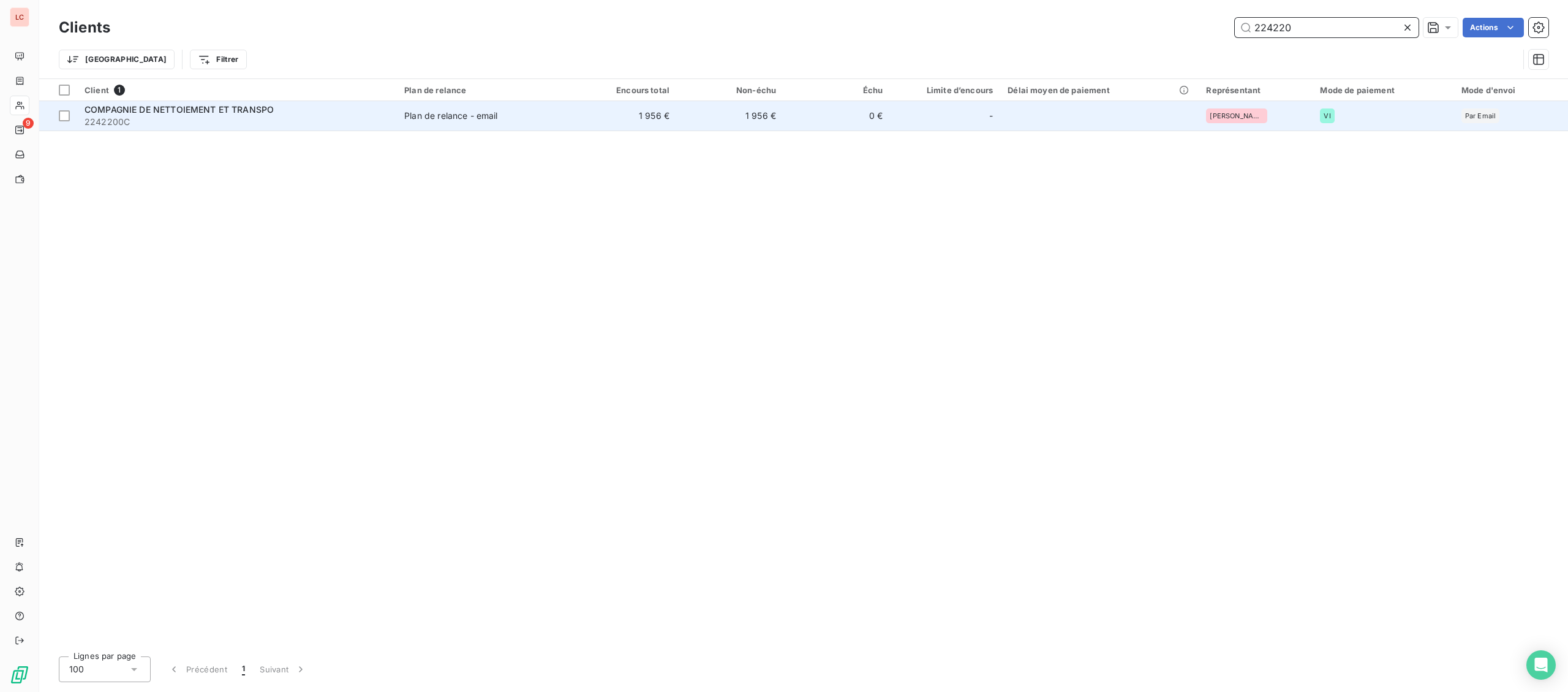
type input "224220"
click at [346, 116] on span "2242200C" at bounding box center [237, 121] width 305 height 12
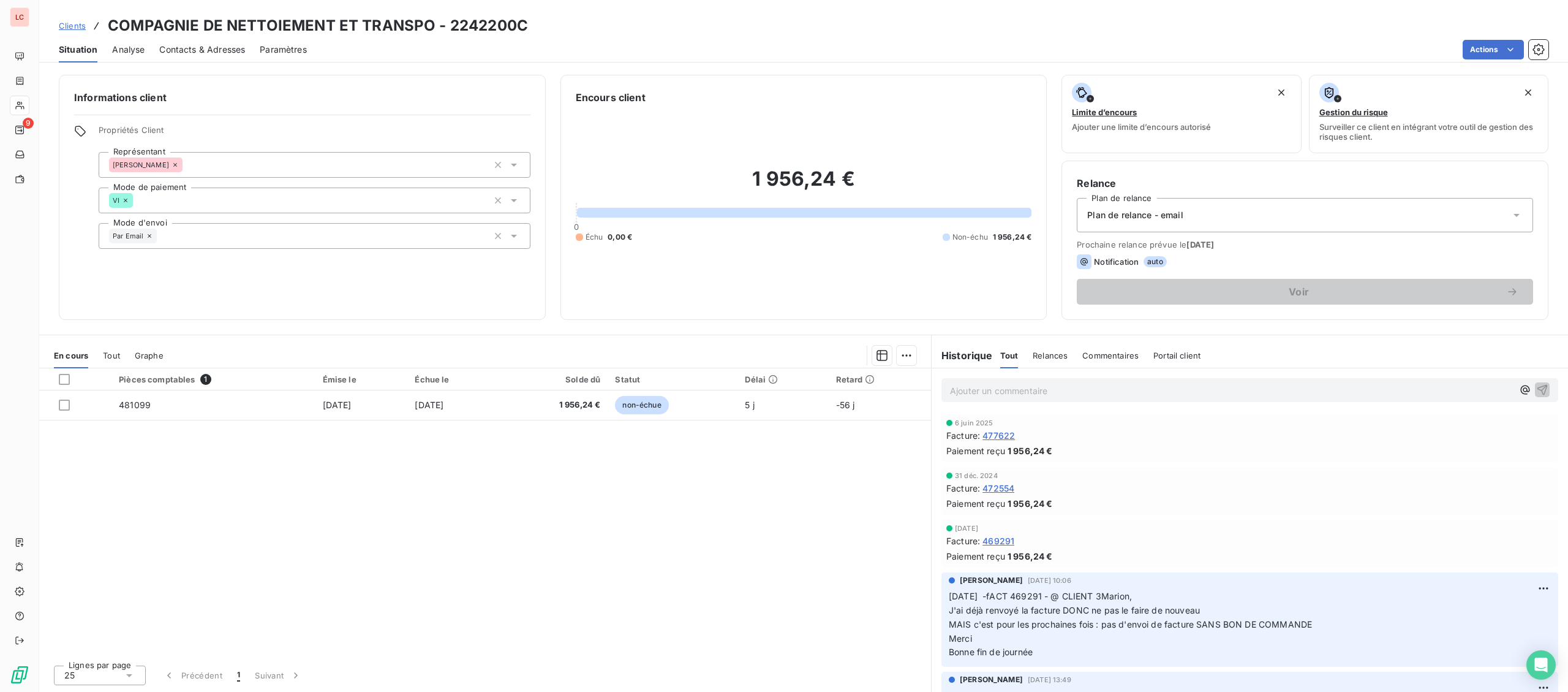
click at [1085, 397] on p "Ajouter un commentaire ﻿" at bounding box center [1231, 390] width 563 height 15
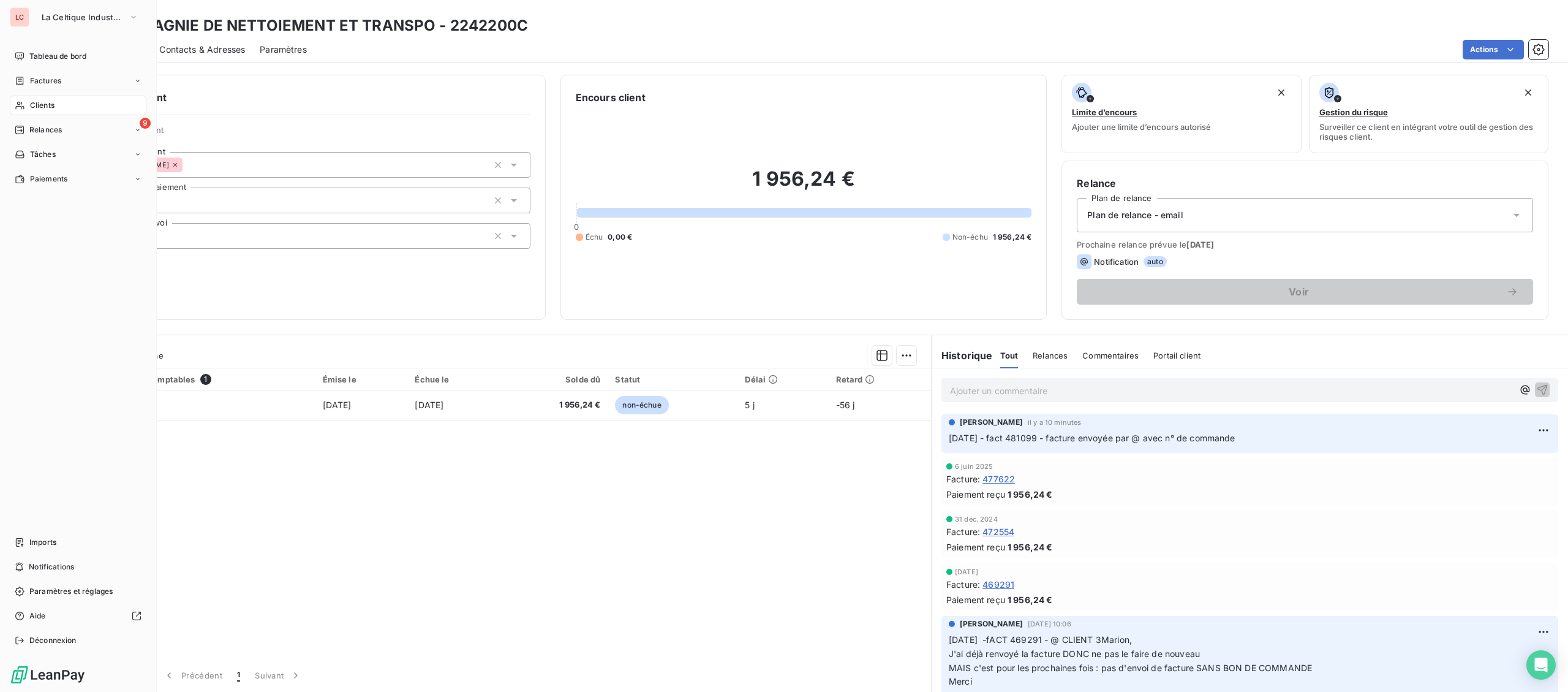
click at [28, 100] on div "Clients" at bounding box center [78, 105] width 137 height 20
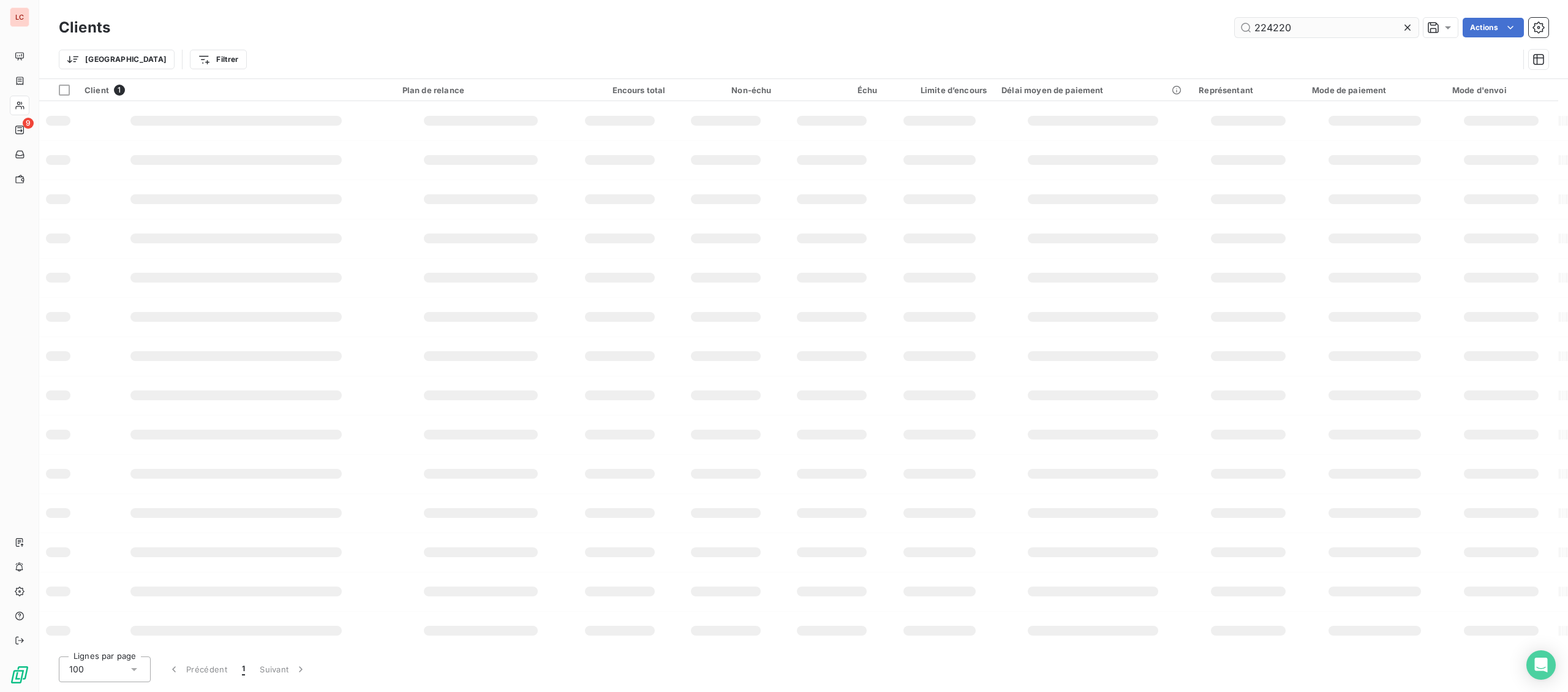
drag, startPoint x: 1357, startPoint y: 16, endPoint x: 1240, endPoint y: 29, distance: 117.7
click at [1240, 29] on div "Clients 224220 Actions" at bounding box center [803, 28] width 1489 height 26
drag, startPoint x: 1316, startPoint y: 22, endPoint x: 1031, endPoint y: 20, distance: 285.0
click at [1234, 20] on input "224220" at bounding box center [1326, 28] width 184 height 20
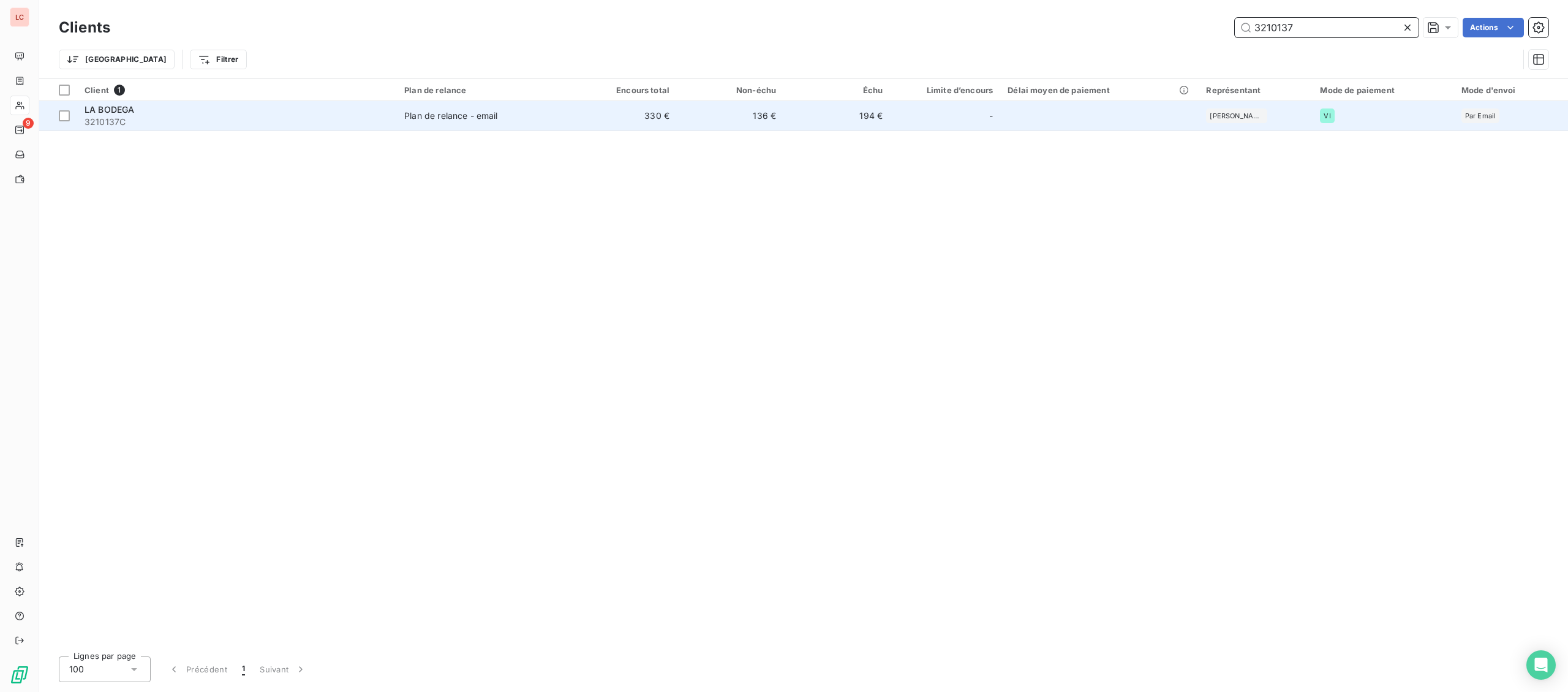
type input "3210137"
click at [255, 120] on span "3210137C" at bounding box center [237, 121] width 305 height 12
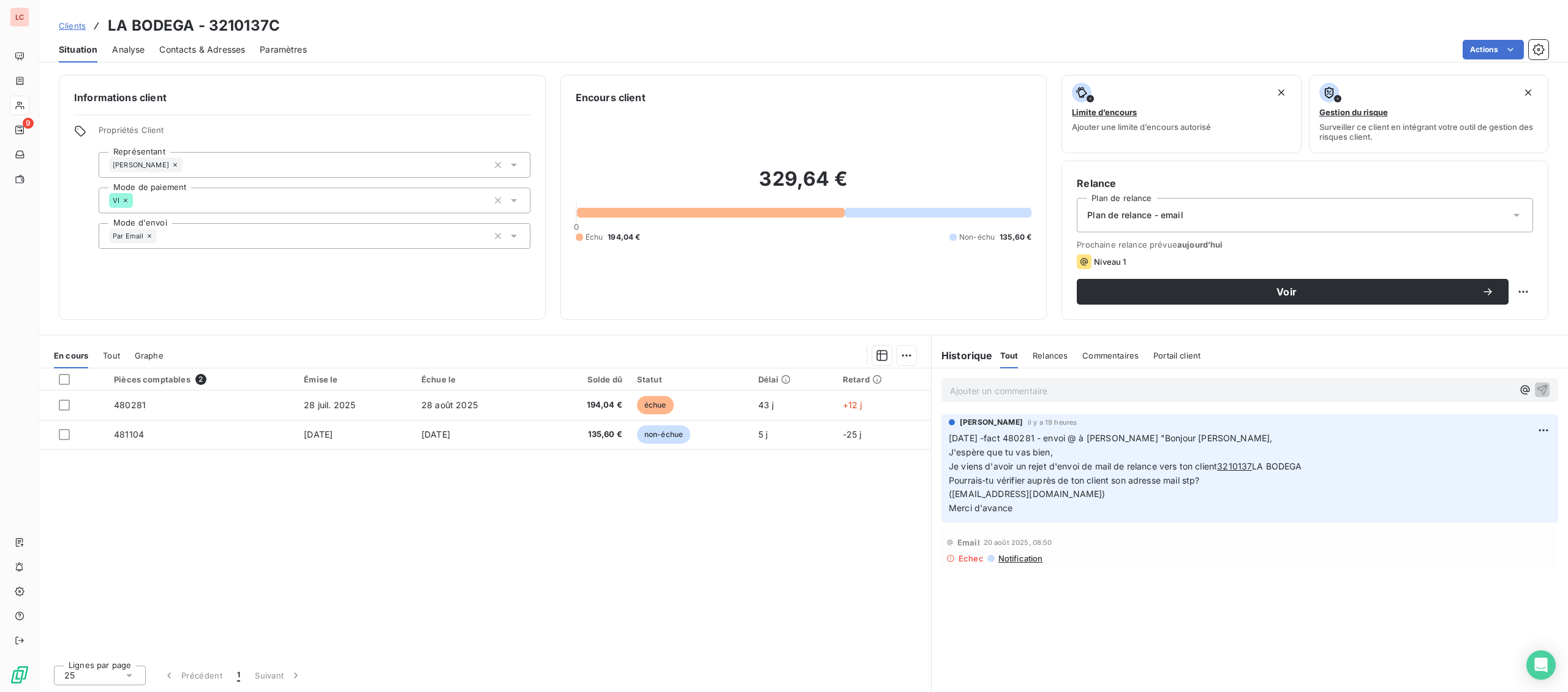
click at [1121, 392] on p "Ajouter un commentaire ﻿" at bounding box center [1231, 390] width 563 height 15
click at [1164, 385] on p "[DATE] - fact 480281 - @ jules "" at bounding box center [1231, 389] width 563 height 14
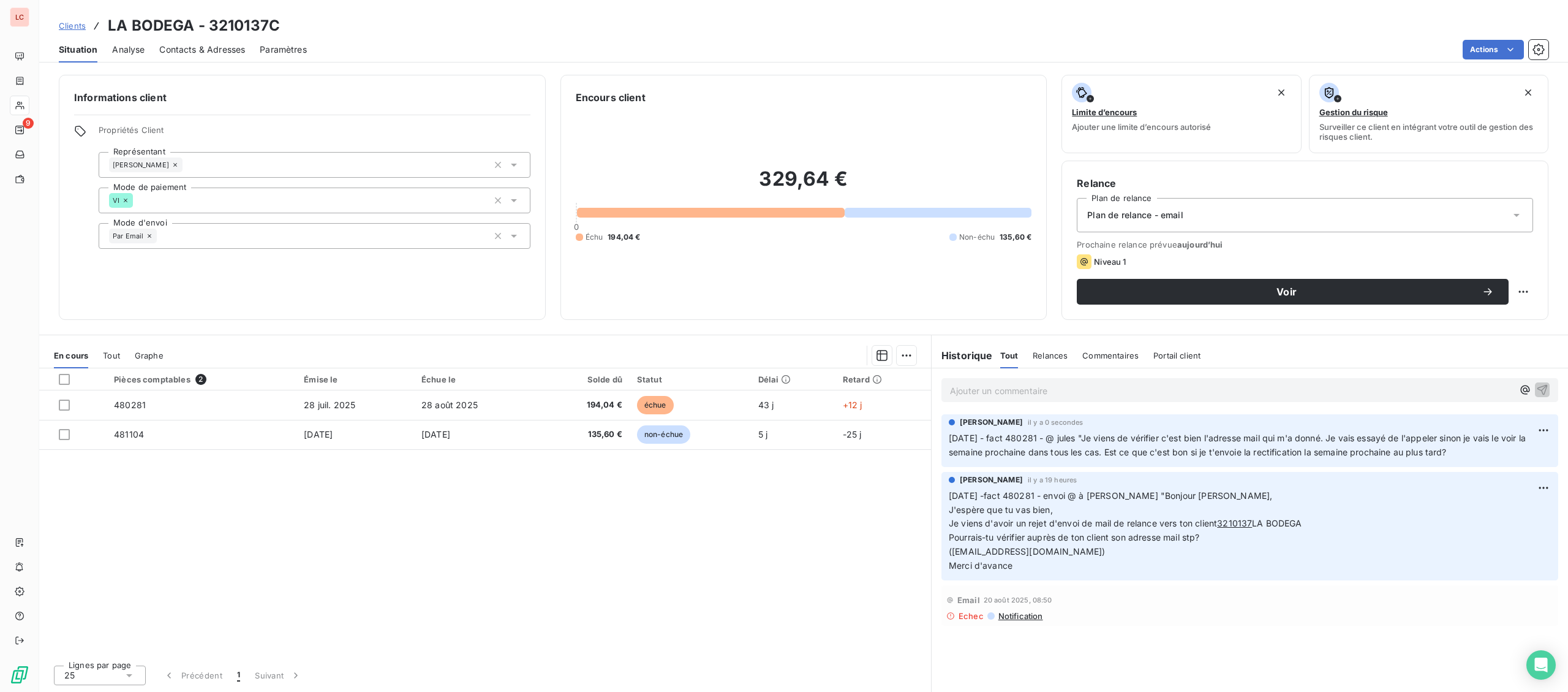
click at [1531, 282] on div "Voir" at bounding box center [1304, 291] width 456 height 26
click at [1526, 291] on html "LC 9 Clients LA BODEGA - 3210137C Situation Analyse Contacts & Adresses Paramèt…" at bounding box center [784, 346] width 1568 height 692
click at [1482, 313] on div "Replanifier cette action" at bounding box center [1472, 318] width 110 height 20
select select "8"
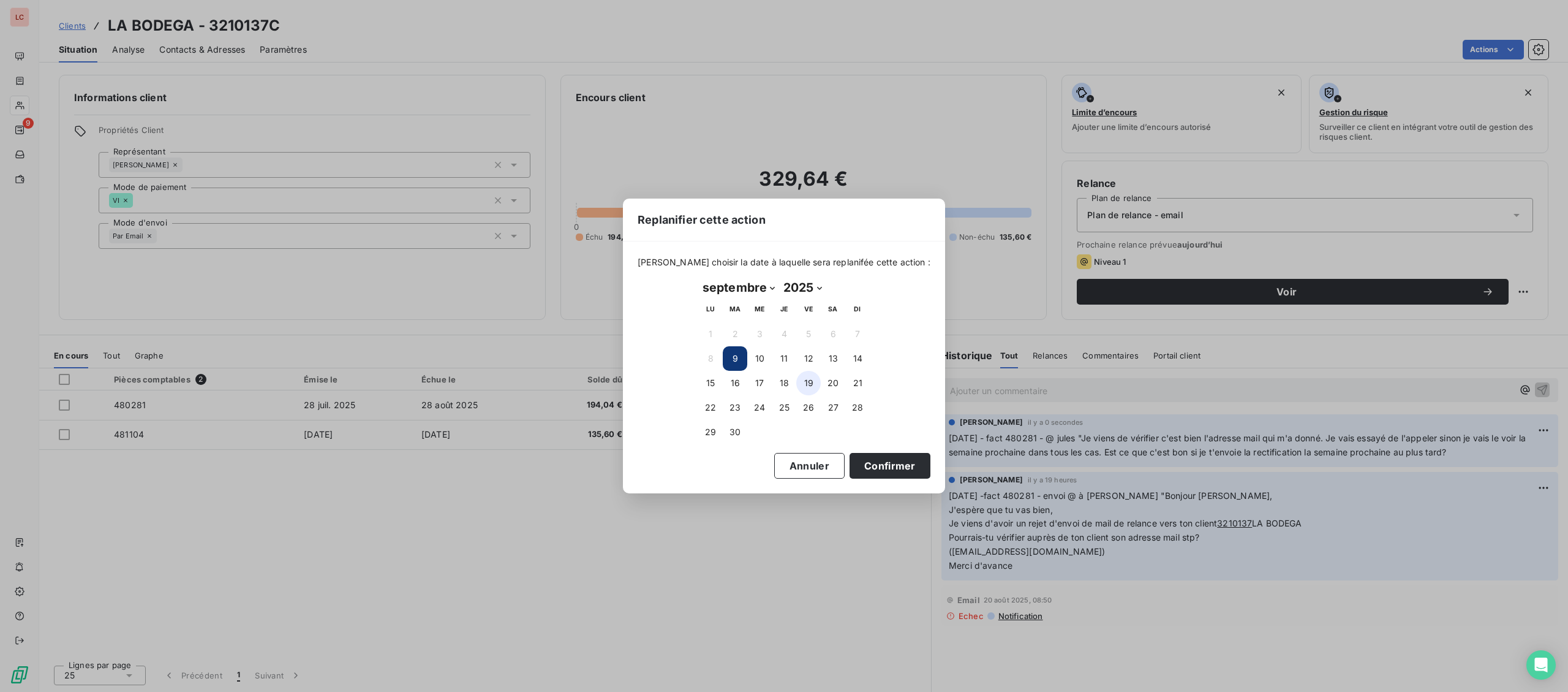
click at [801, 380] on button "19" at bounding box center [808, 383] width 24 height 24
click at [884, 469] on button "Confirmer" at bounding box center [889, 466] width 81 height 26
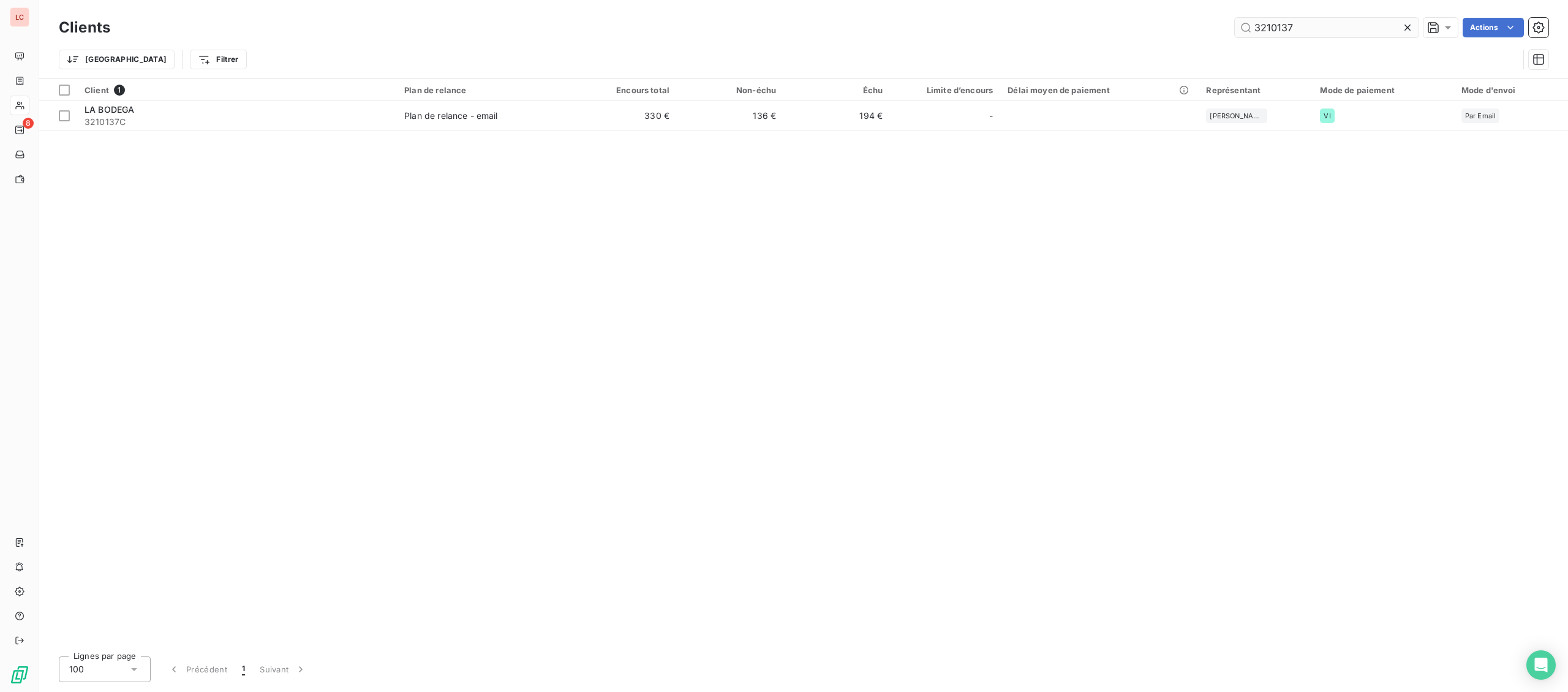
drag, startPoint x: 1301, startPoint y: 33, endPoint x: 1125, endPoint y: 23, distance: 176.3
click at [1234, 23] on input "3210137" at bounding box center [1326, 28] width 184 height 20
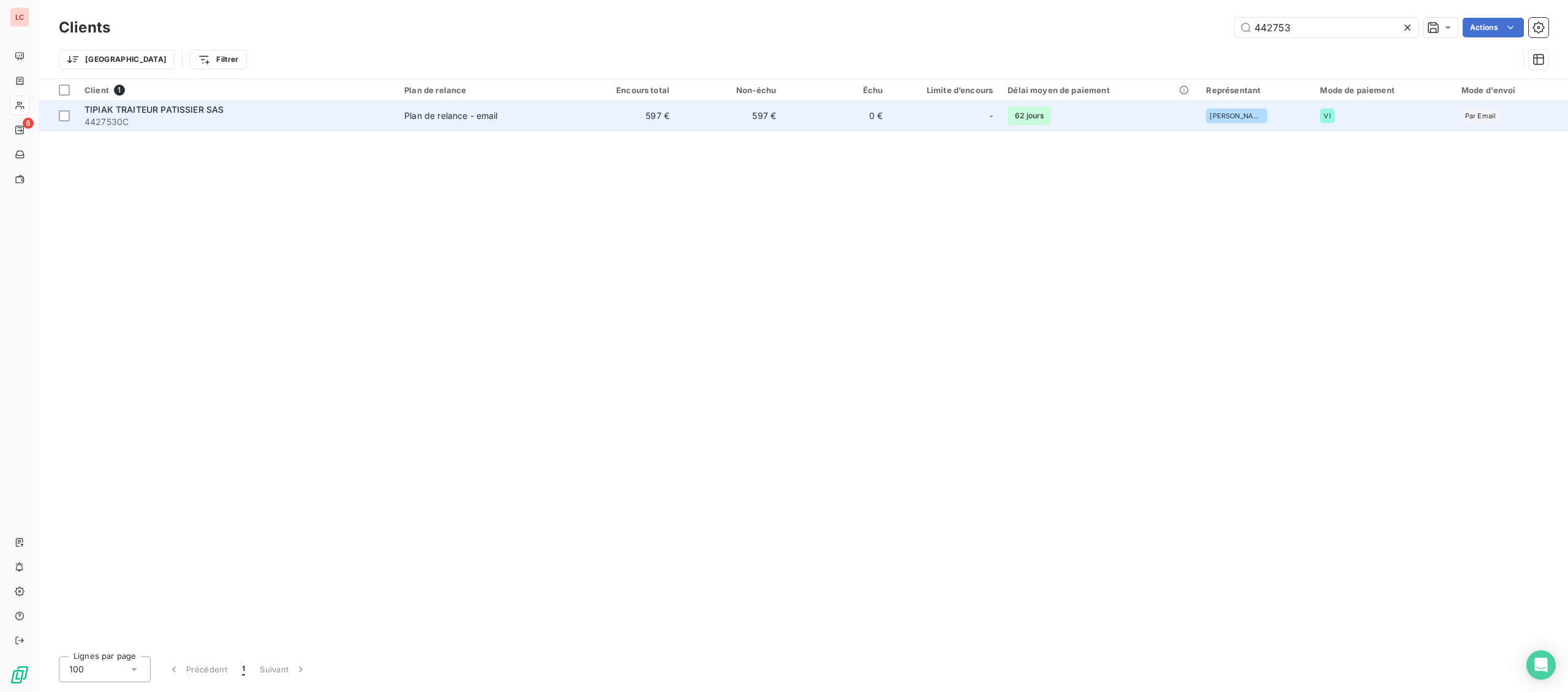
type input "442753"
click at [547, 130] on td "Plan de relance - email" at bounding box center [483, 116] width 173 height 29
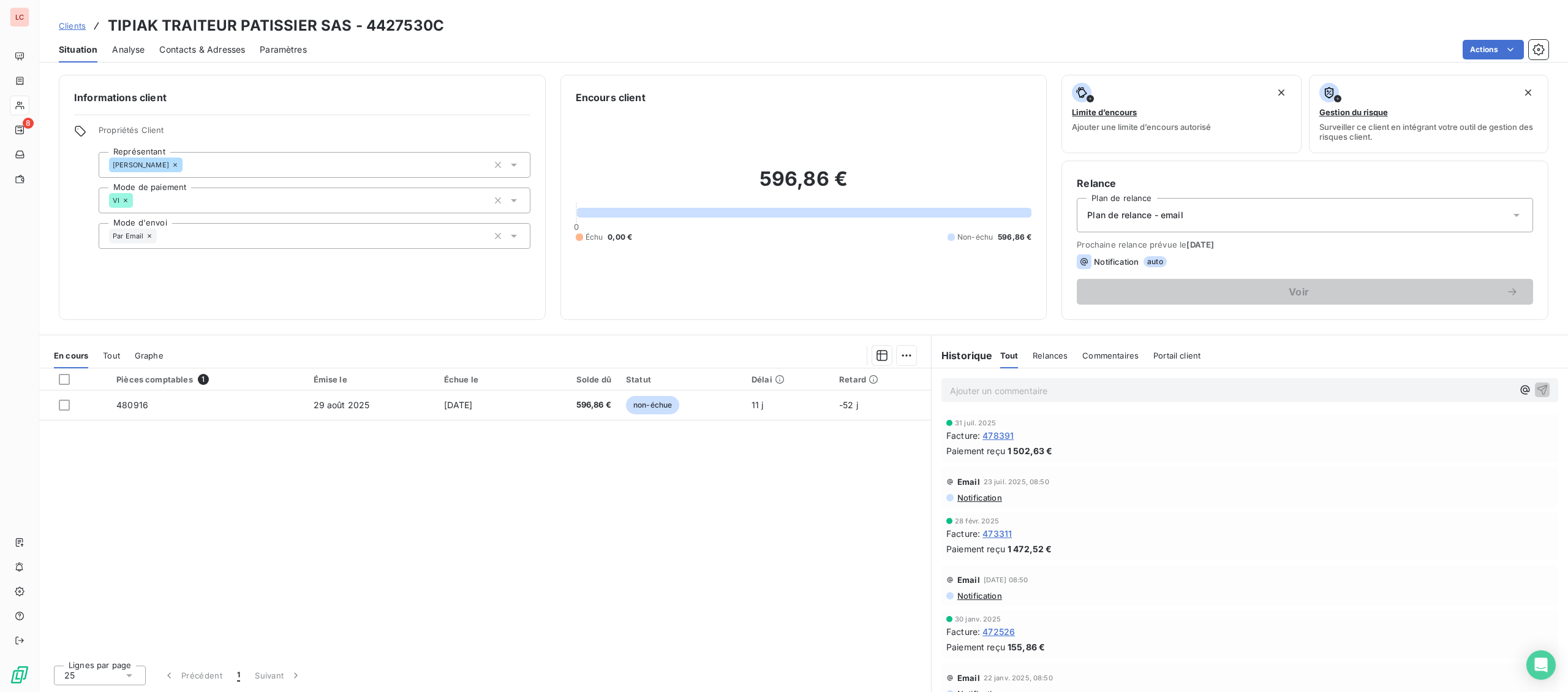
click at [972, 388] on p "Ajouter un commentaire ﻿" at bounding box center [1231, 390] width 563 height 15
click at [1211, 395] on p "[DATE] -fact 480916 - @ client "" at bounding box center [1231, 389] width 563 height 14
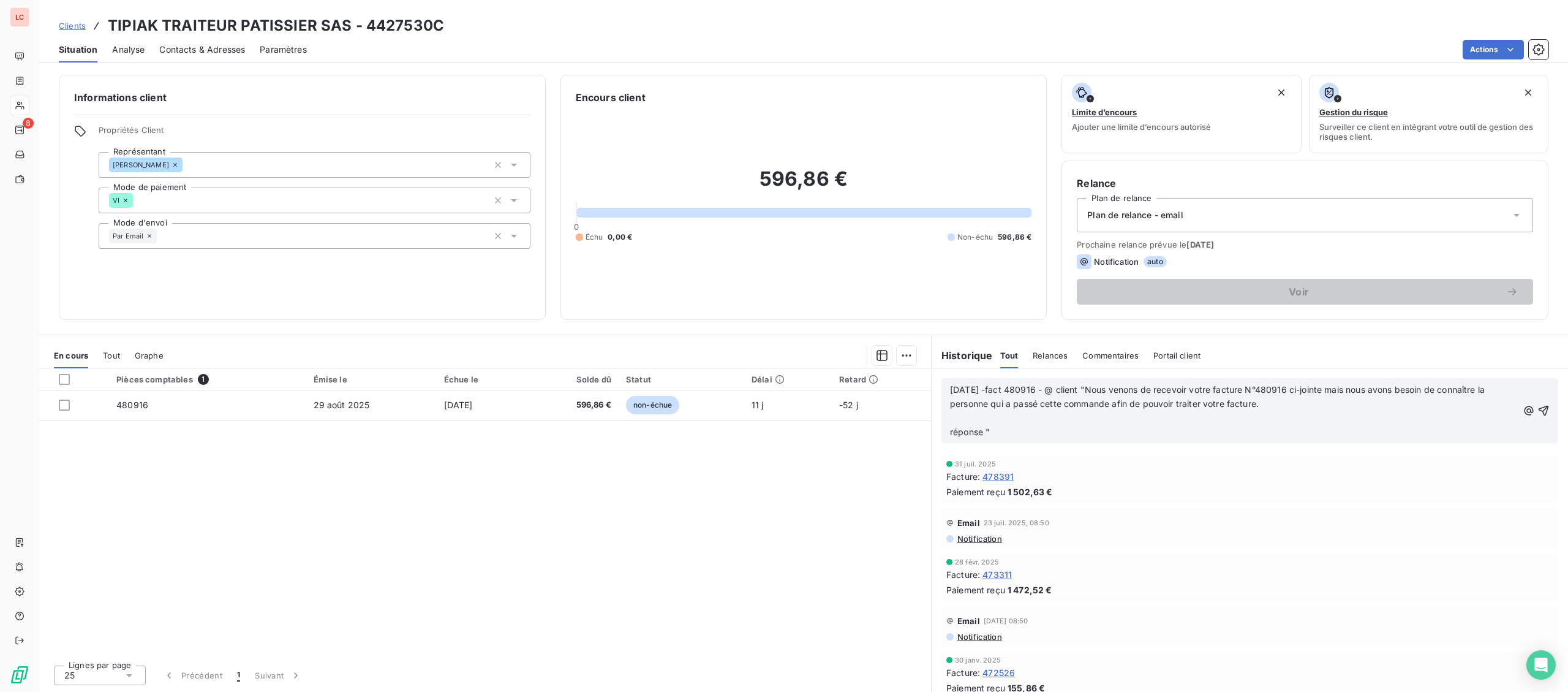
click at [1083, 434] on p "[DATE] -fact 480916 - @ client "Nous venons de recevoir votre facture N°480916 …" at bounding box center [1234, 410] width 568 height 56
